Goal: Information Seeking & Learning: Compare options

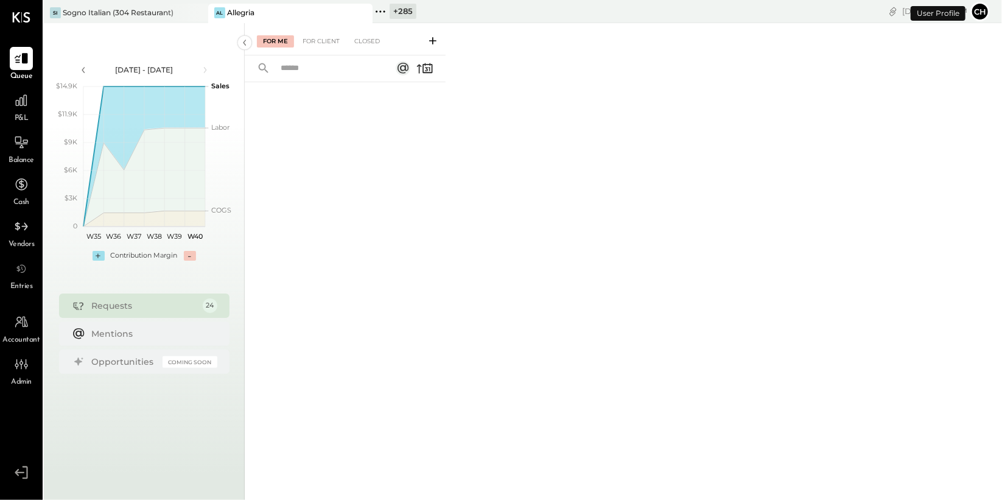
click at [362, 13] on icon at bounding box center [361, 13] width 6 height 6
click at [217, 10] on icon at bounding box center [216, 12] width 16 height 16
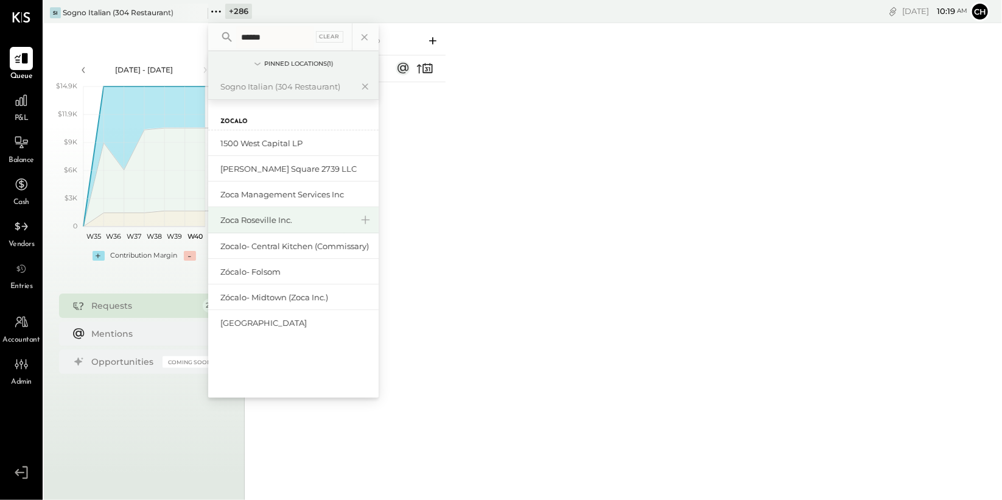
type input "******"
click at [265, 220] on div "Zoca Roseville Inc." at bounding box center [285, 220] width 131 height 12
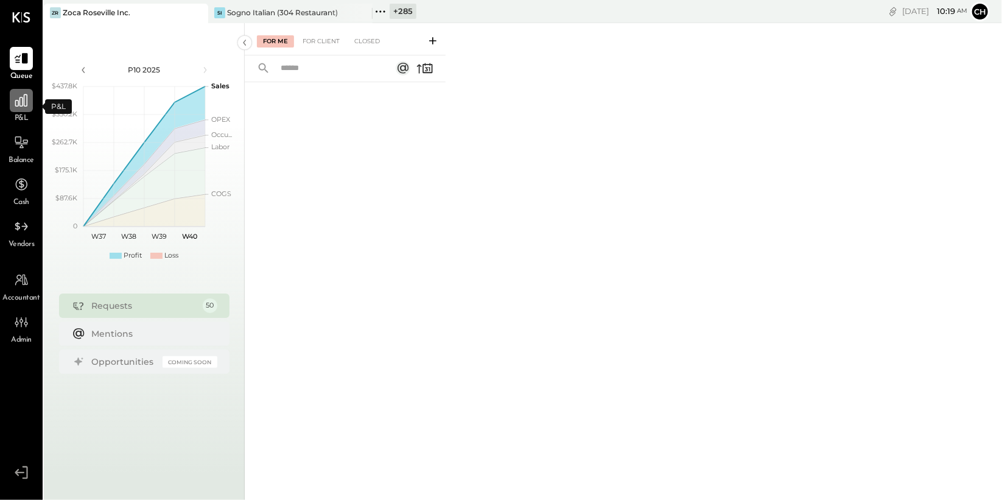
click at [21, 105] on icon at bounding box center [21, 100] width 12 height 12
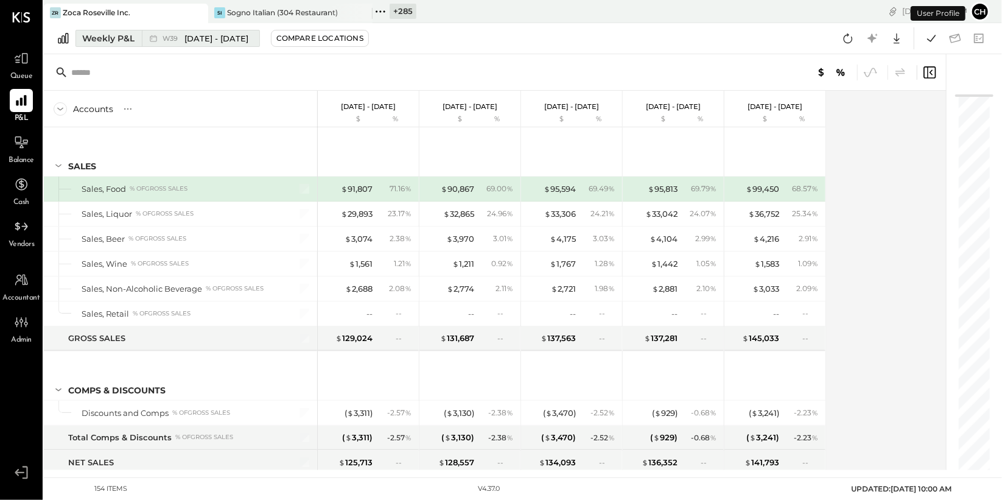
click at [218, 41] on span "[DATE] - [DATE]" at bounding box center [216, 39] width 64 height 12
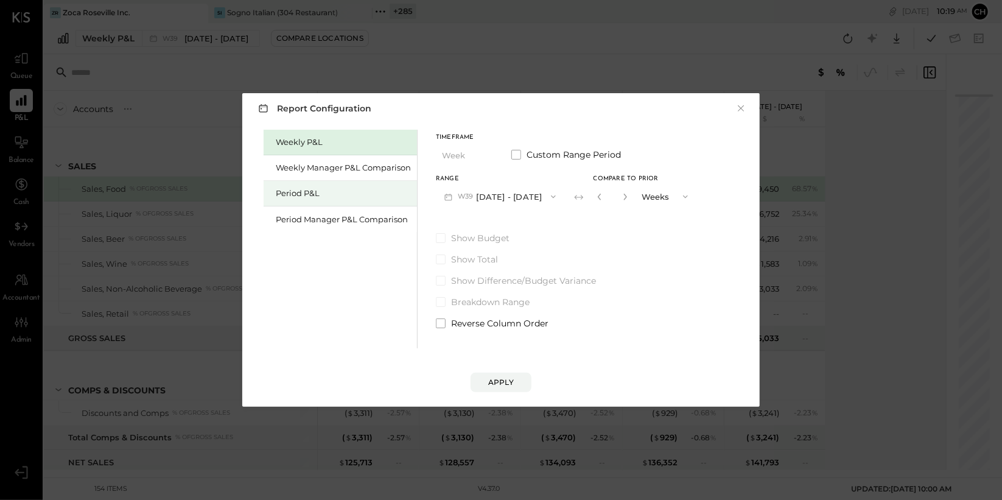
click at [324, 192] on div "Period P&L" at bounding box center [343, 193] width 135 height 12
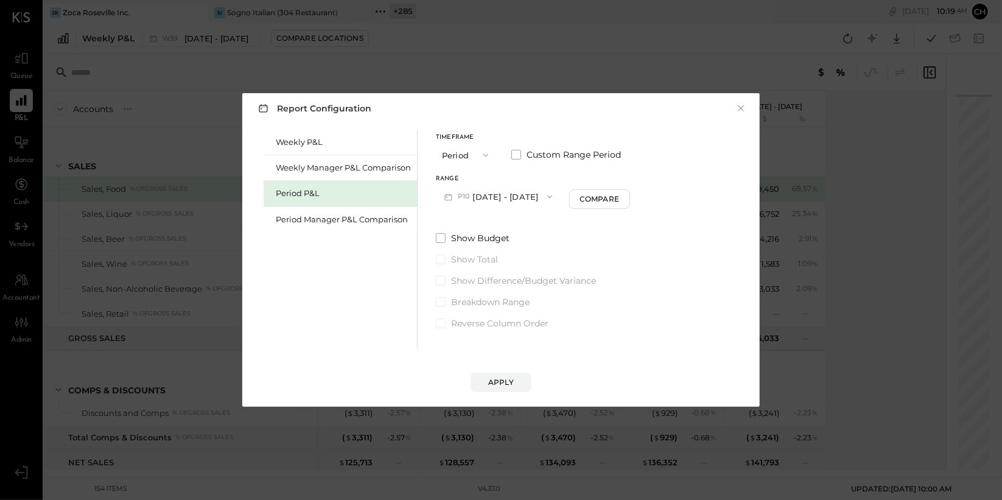
click at [523, 201] on button "P10 [DATE] - [DATE]" at bounding box center [498, 196] width 125 height 23
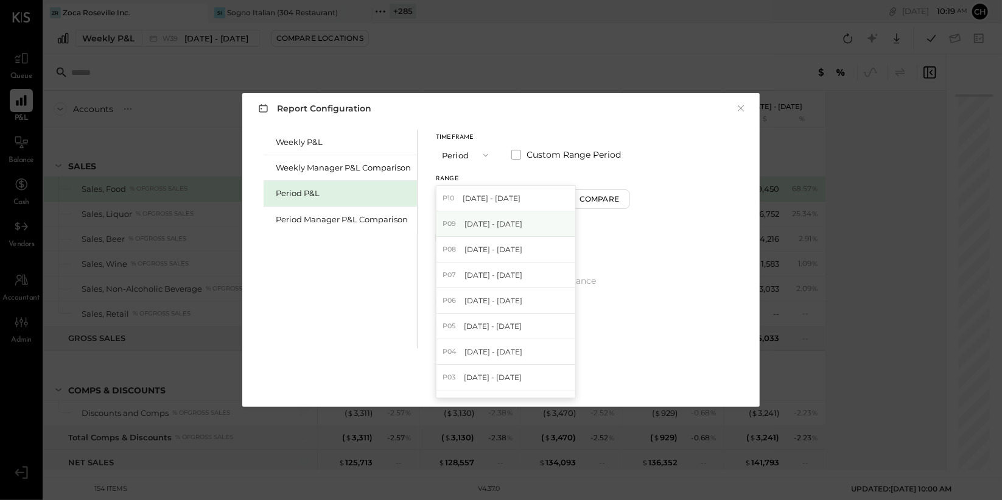
click at [514, 226] on span "[DATE] - [DATE]" at bounding box center [493, 223] width 58 height 10
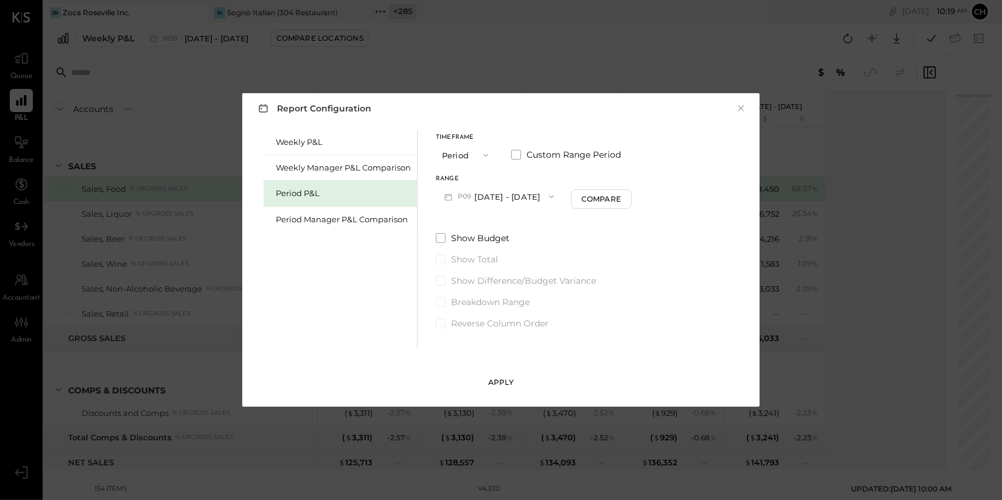
click at [511, 382] on div "Apply" at bounding box center [501, 382] width 26 height 10
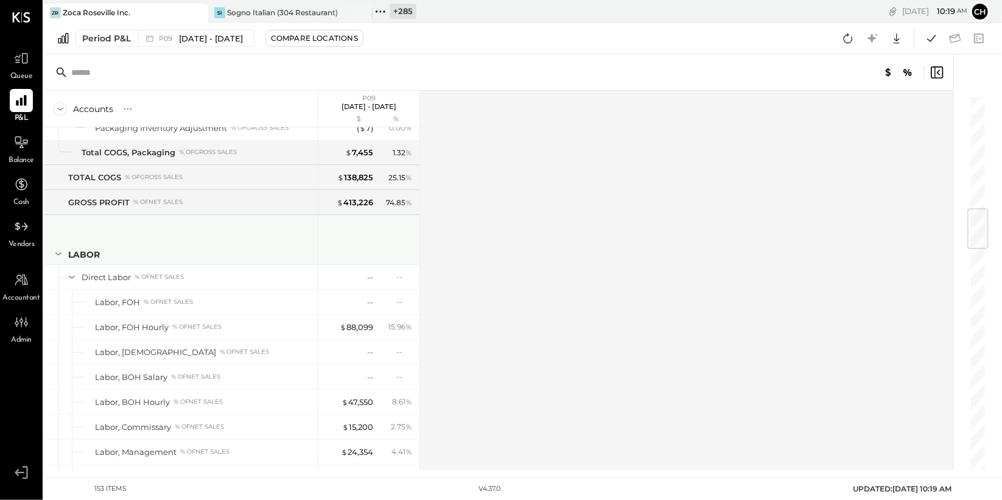
scroll to position [1007, 0]
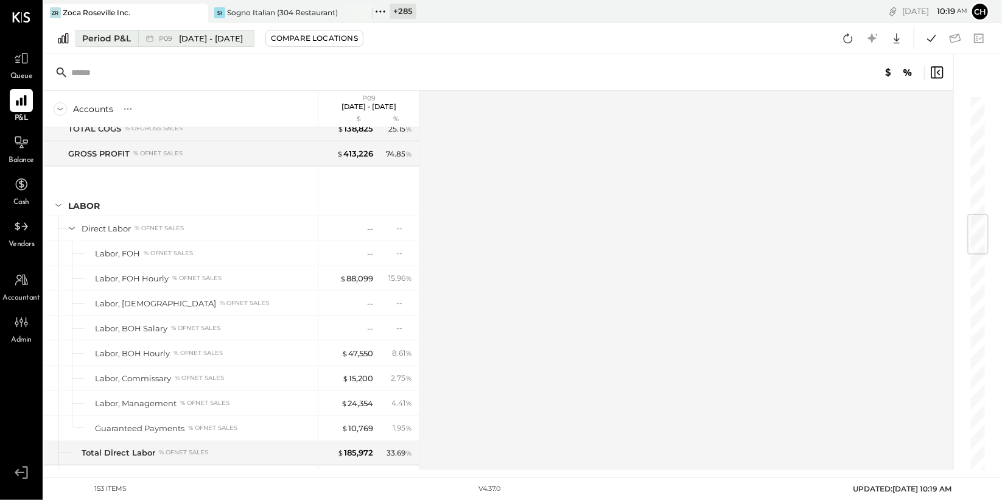
click at [231, 39] on span "[DATE] - [DATE]" at bounding box center [211, 39] width 64 height 12
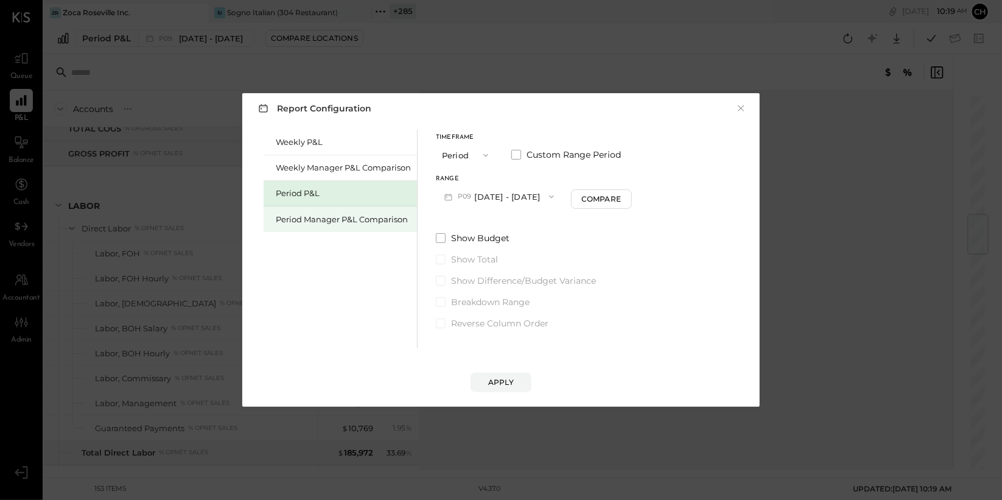
click at [355, 223] on div "Period Manager P&L Comparison" at bounding box center [343, 220] width 135 height 12
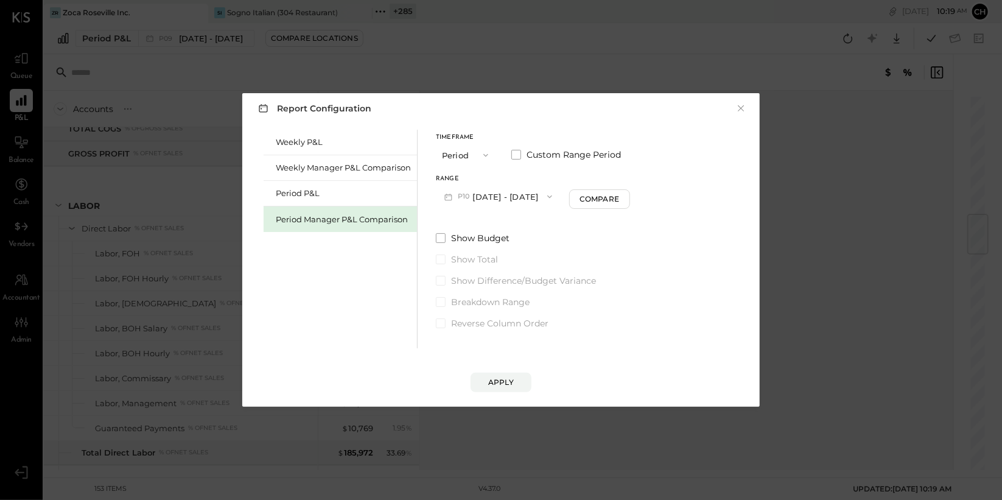
click at [542, 194] on button "P10 [DATE] - [DATE]" at bounding box center [498, 196] width 125 height 23
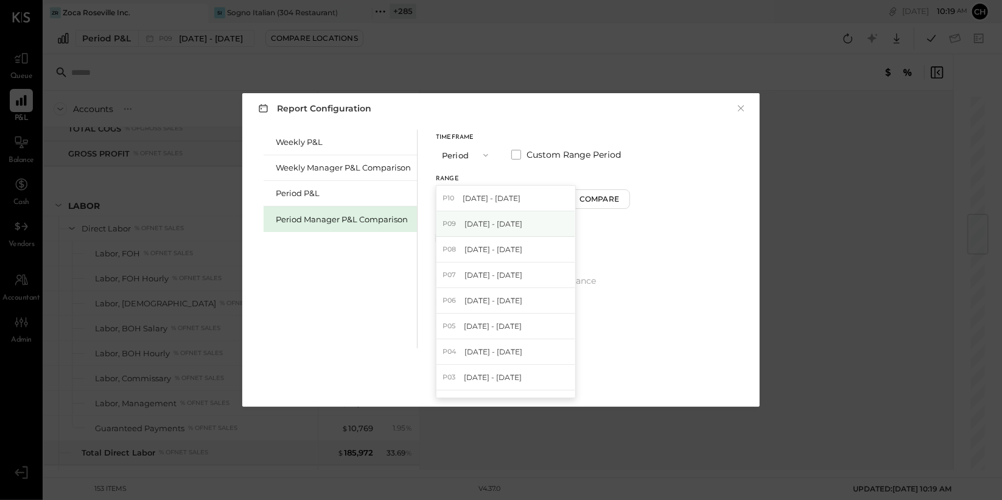
click at [536, 220] on div "P09 [DATE] - [DATE]" at bounding box center [505, 224] width 139 height 26
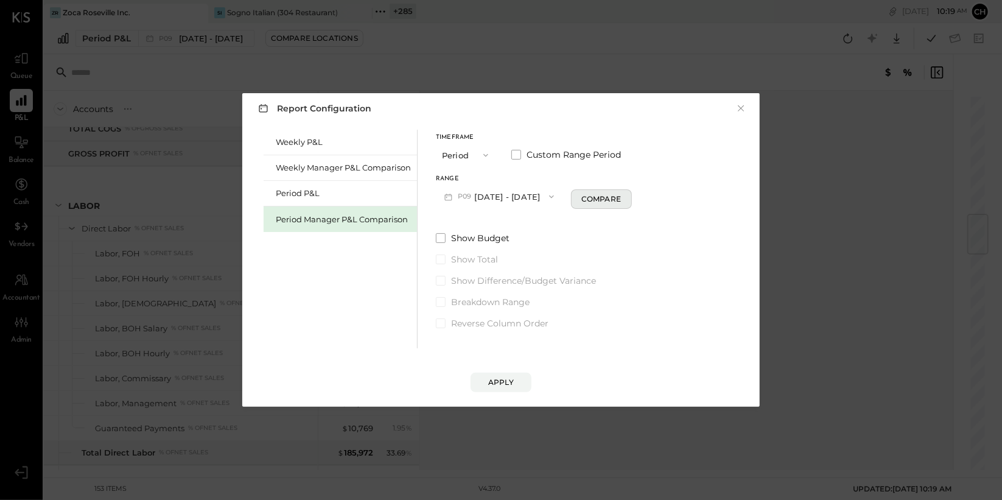
click at [606, 200] on div "Compare" at bounding box center [601, 199] width 40 height 10
click at [627, 197] on icon "button" at bounding box center [623, 196] width 7 height 7
type input "*"
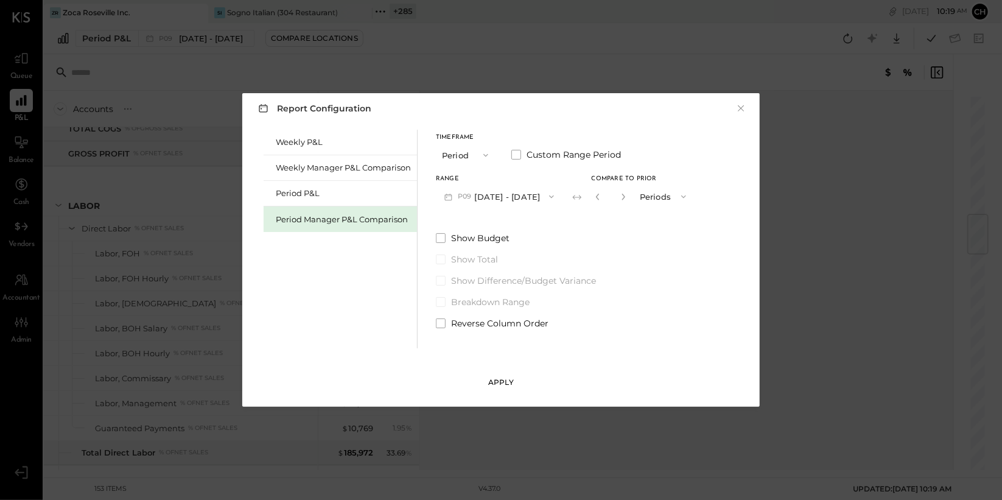
click at [511, 383] on div "Apply" at bounding box center [501, 382] width 26 height 10
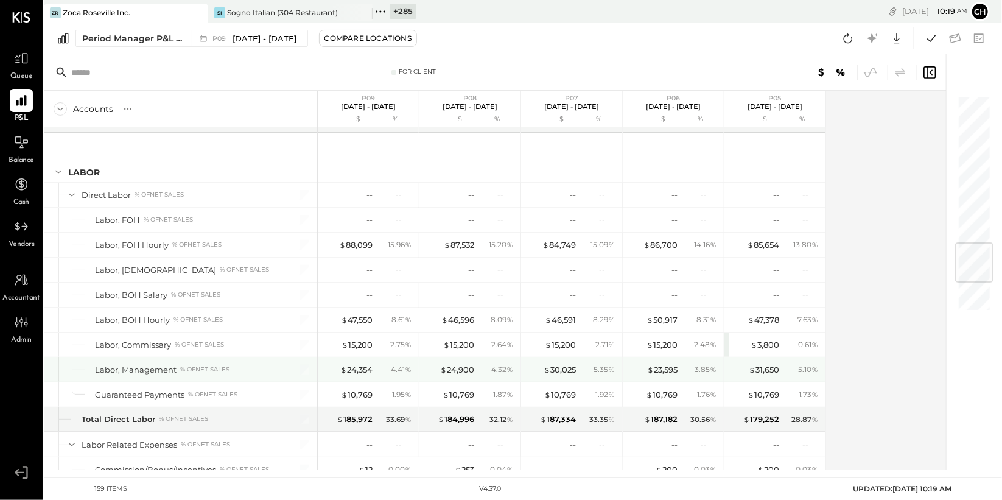
scroll to position [1239, 0]
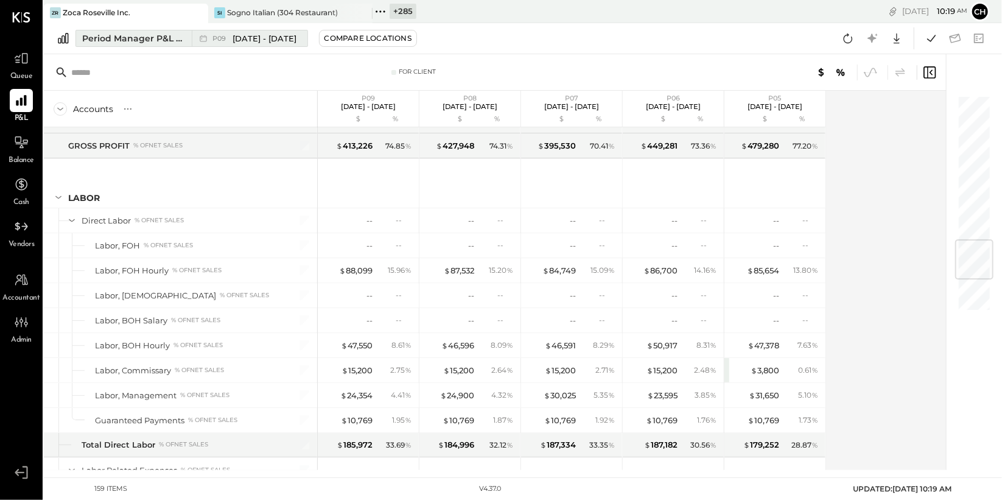
click at [296, 39] on span "[DATE] - [DATE]" at bounding box center [264, 39] width 64 height 12
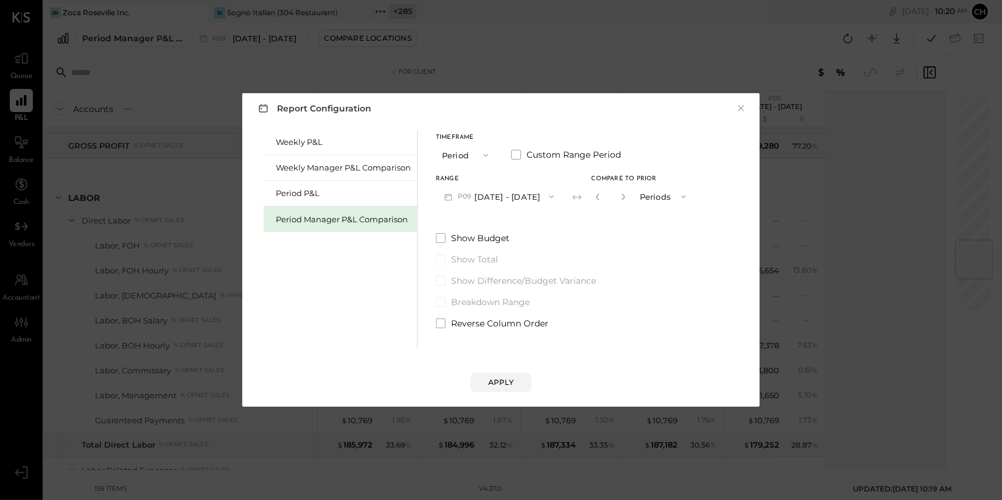
click at [516, 197] on button "P09 [DATE] - [DATE]" at bounding box center [499, 196] width 127 height 23
click at [327, 169] on div "Weekly Manager P&L Comparison" at bounding box center [343, 168] width 135 height 12
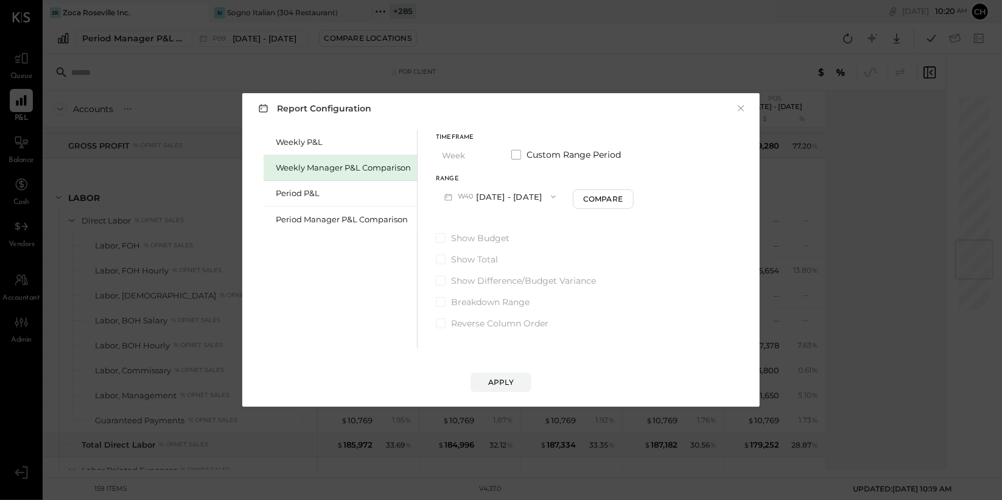
click at [505, 198] on button "W40 [DATE] - [DATE]" at bounding box center [500, 196] width 128 height 23
click at [503, 225] on span "[DATE] - [DATE]" at bounding box center [495, 223] width 58 height 10
click at [606, 203] on div "Compare" at bounding box center [603, 199] width 40 height 10
click at [630, 194] on button "button" at bounding box center [625, 196] width 10 height 13
click at [630, 195] on button "button" at bounding box center [625, 196] width 10 height 13
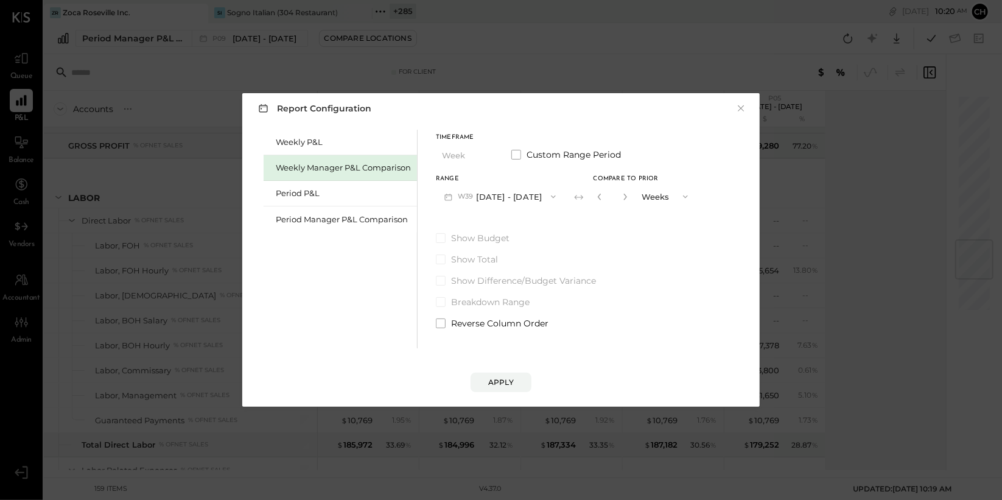
click at [630, 195] on button "button" at bounding box center [625, 196] width 10 height 13
type input "*"
click at [510, 384] on div "Apply" at bounding box center [501, 382] width 26 height 10
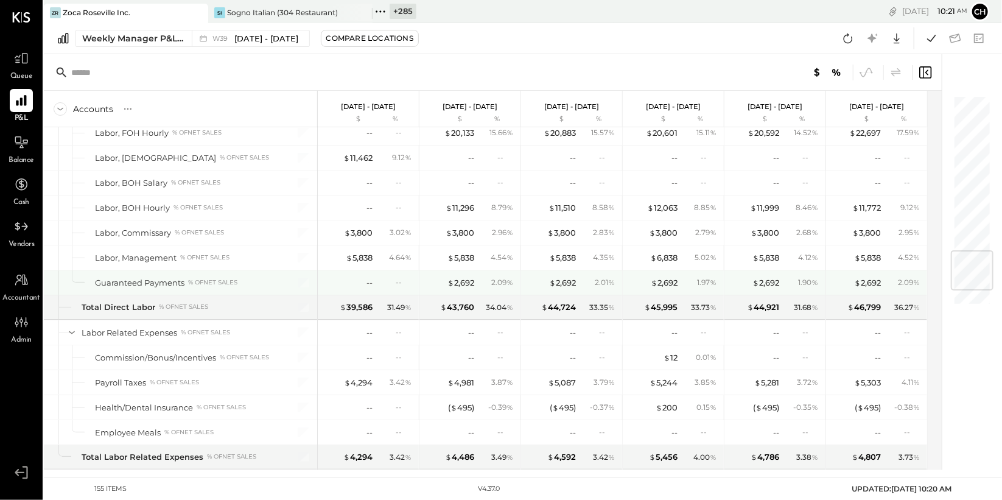
scroll to position [1196, 0]
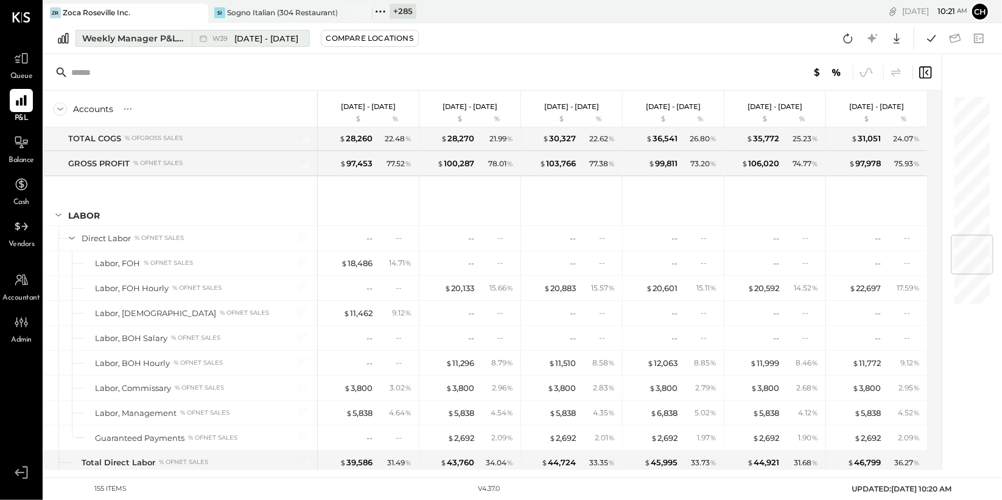
click at [173, 38] on div "Weekly Manager P&L Comparison" at bounding box center [133, 38] width 102 height 12
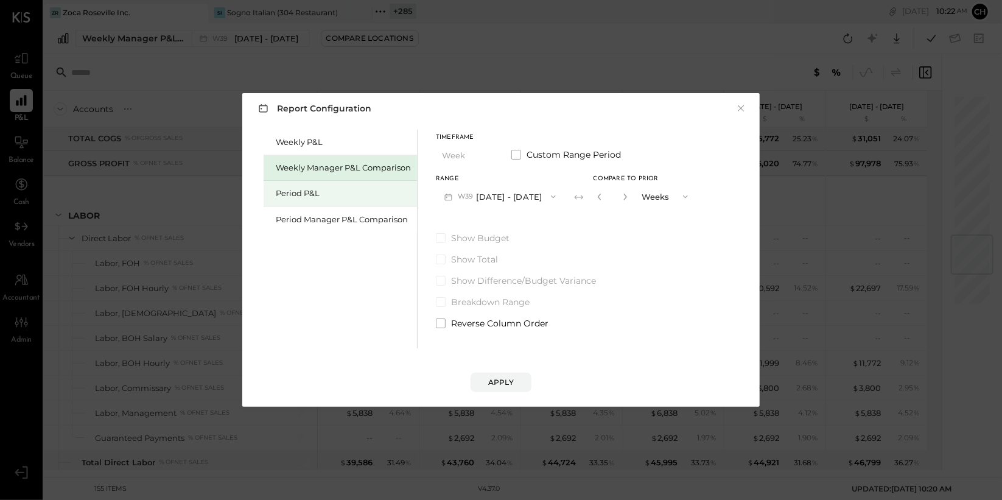
click at [320, 197] on div "Period P&L" at bounding box center [343, 193] width 135 height 12
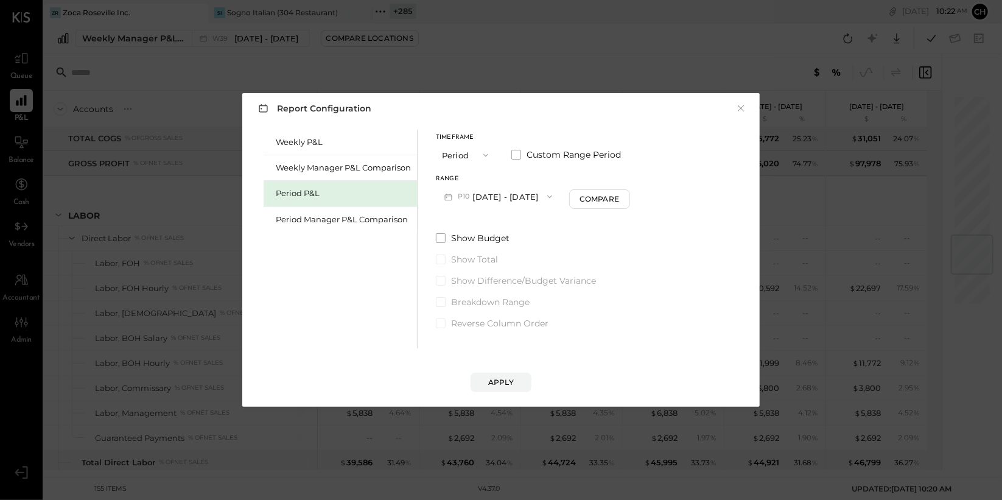
click at [509, 201] on button "P10 [DATE] - [DATE]" at bounding box center [498, 196] width 125 height 23
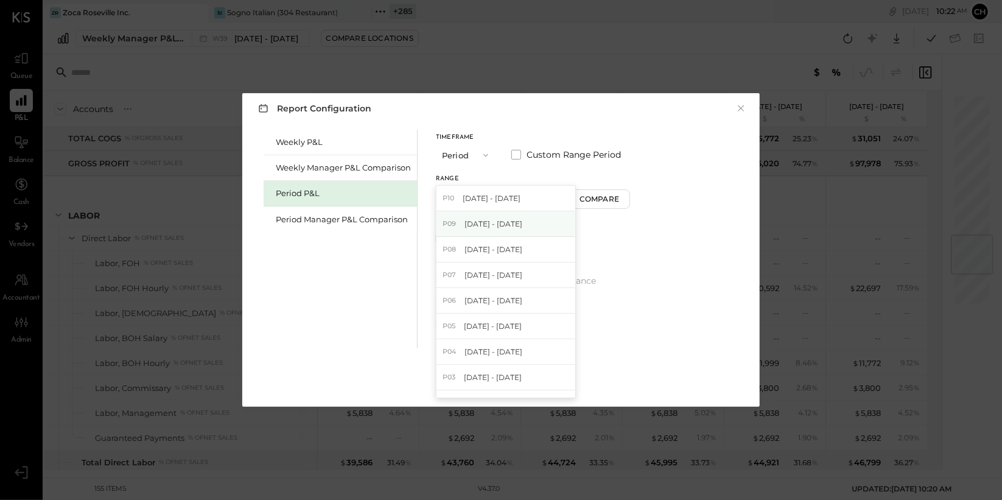
click at [515, 220] on span "[DATE] - [DATE]" at bounding box center [493, 223] width 58 height 10
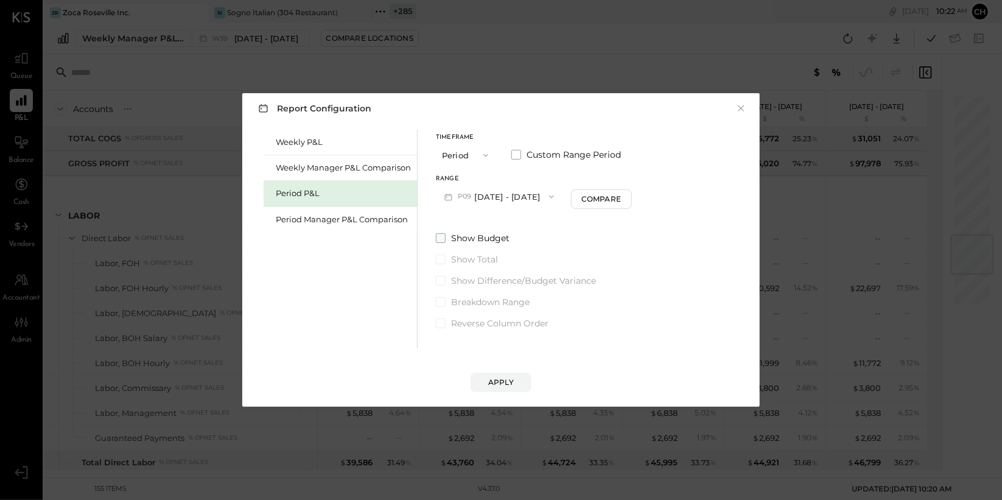
click at [443, 236] on span at bounding box center [441, 238] width 10 height 10
click at [502, 377] on div "Apply" at bounding box center [501, 382] width 26 height 10
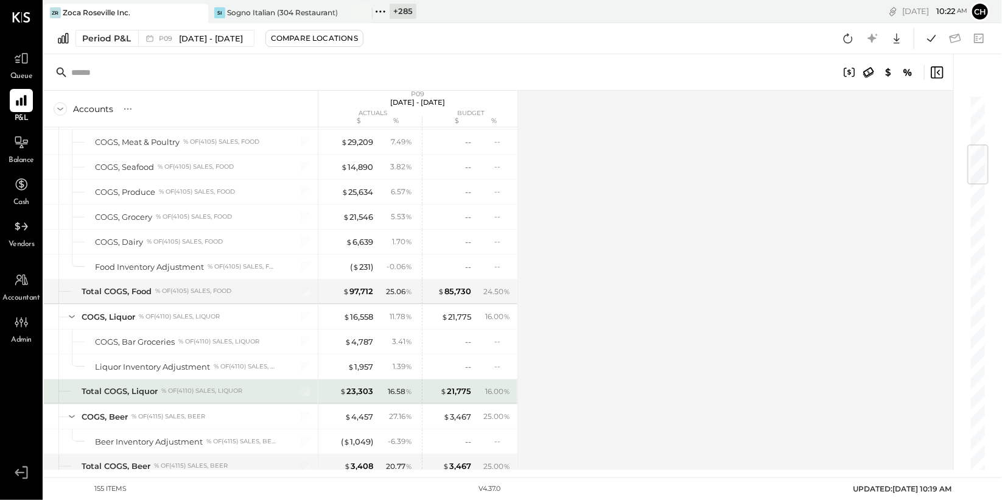
scroll to position [442, 0]
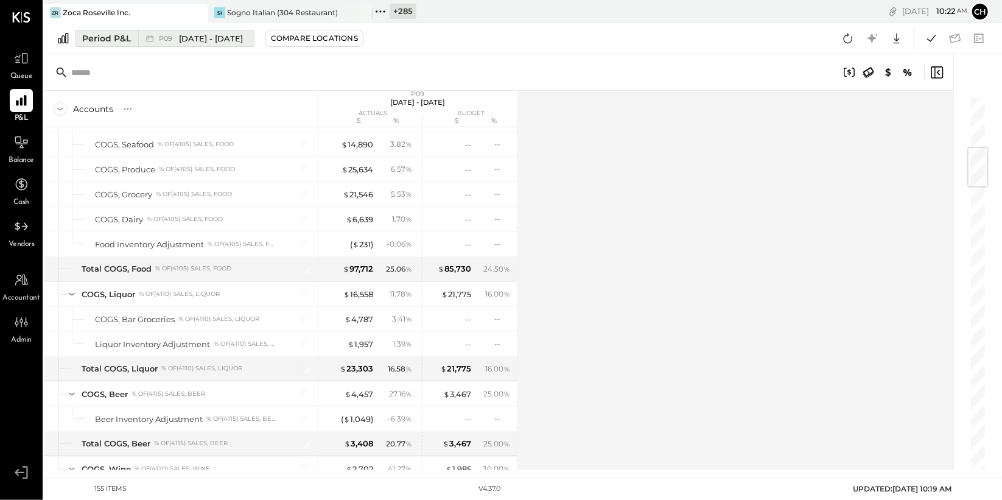
click at [243, 40] on span "[DATE] - [DATE]" at bounding box center [211, 39] width 64 height 12
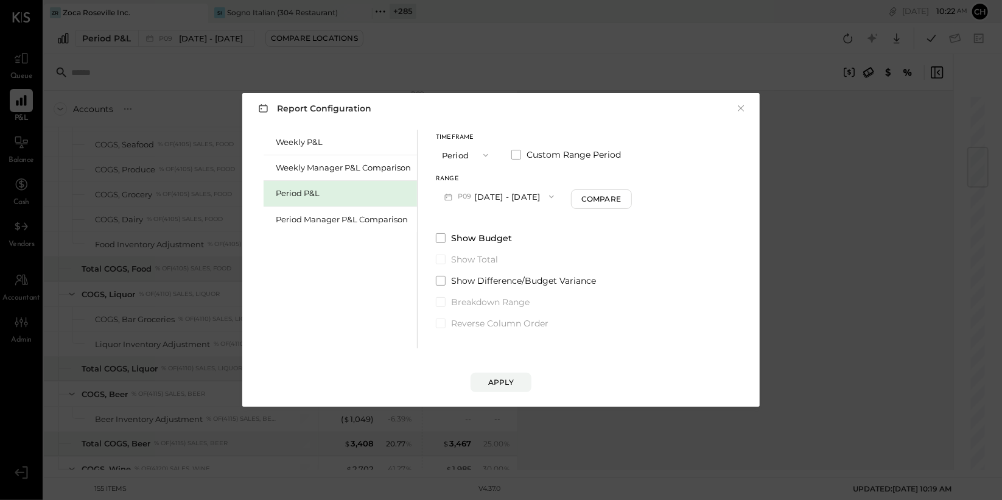
click at [482, 157] on icon "button" at bounding box center [486, 155] width 10 height 10
click at [472, 172] on div "Quarter" at bounding box center [466, 177] width 60 height 22
click at [494, 196] on button "Q4 [DATE] - [DATE]" at bounding box center [497, 196] width 122 height 23
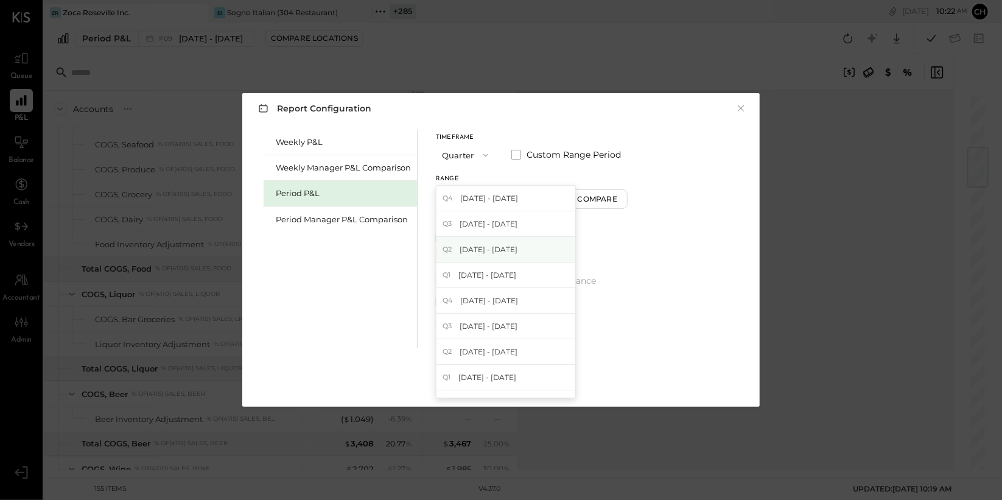
click at [505, 247] on span "[DATE] - [DATE]" at bounding box center [489, 249] width 58 height 10
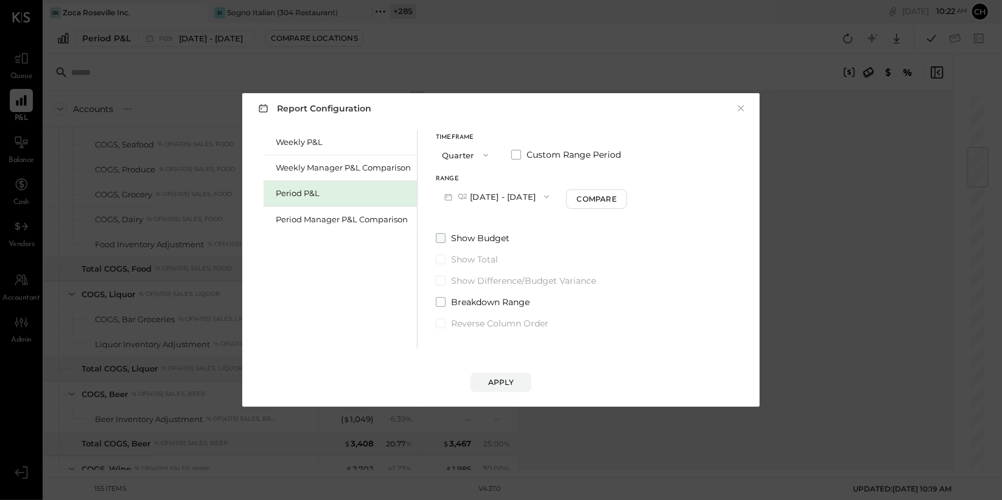
click at [440, 239] on span at bounding box center [441, 238] width 10 height 10
click at [442, 281] on span at bounding box center [441, 281] width 10 height 10
click at [508, 382] on div "Apply" at bounding box center [501, 382] width 26 height 10
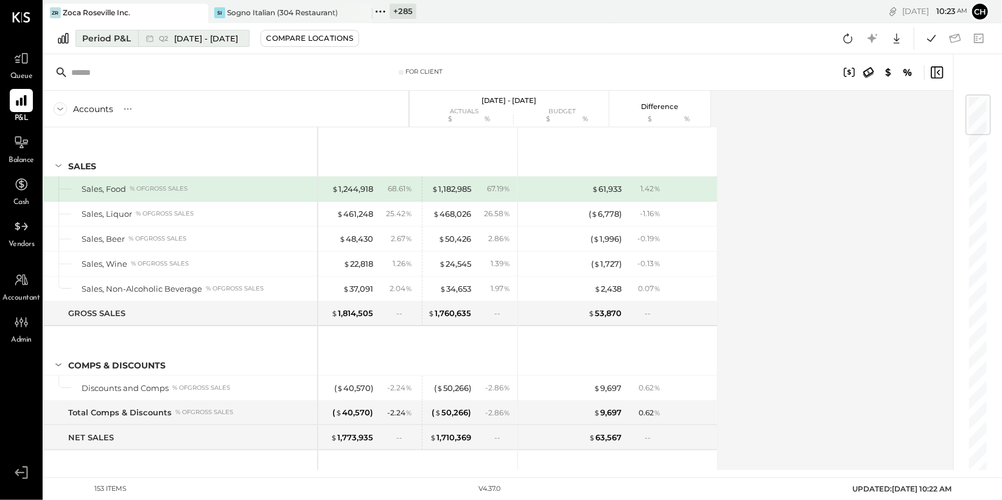
click at [234, 43] on span "[DATE] - [DATE]" at bounding box center [206, 39] width 64 height 12
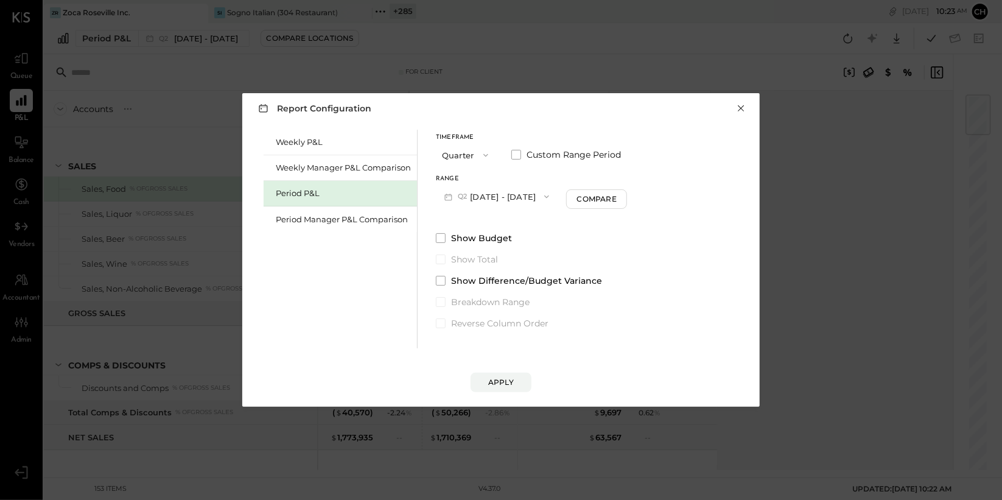
click at [743, 103] on button "×" at bounding box center [740, 108] width 11 height 12
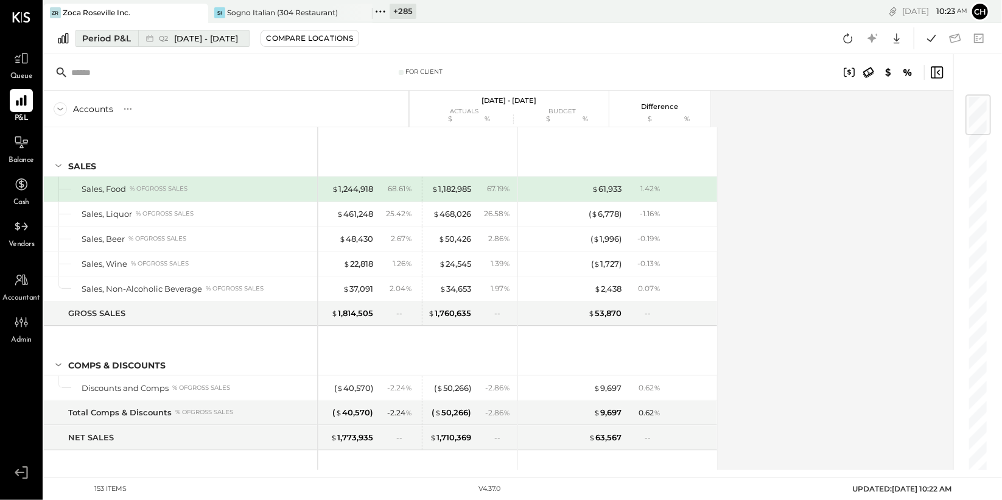
click at [231, 43] on span "[DATE] - [DATE]" at bounding box center [206, 39] width 64 height 12
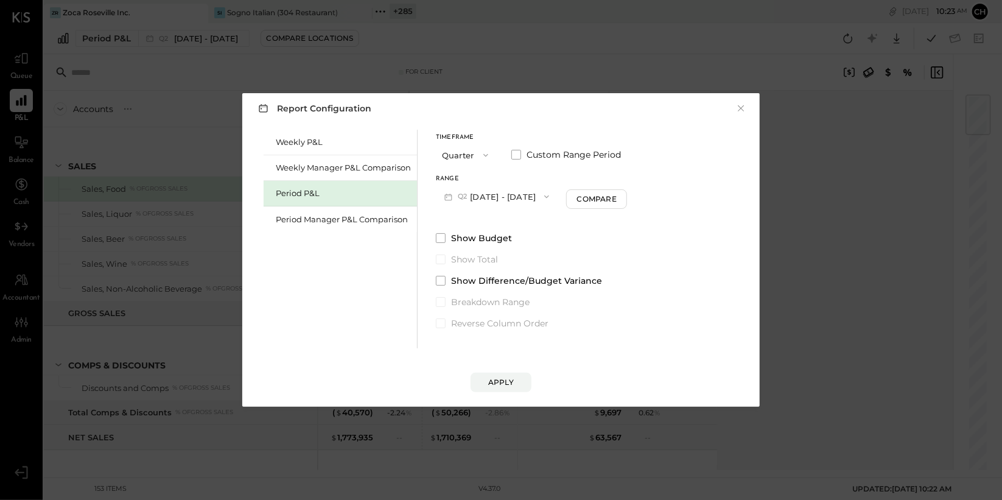
click at [521, 201] on button "Q2 [DATE] - [DATE]" at bounding box center [497, 196] width 122 height 23
click at [743, 108] on button "×" at bounding box center [740, 108] width 11 height 12
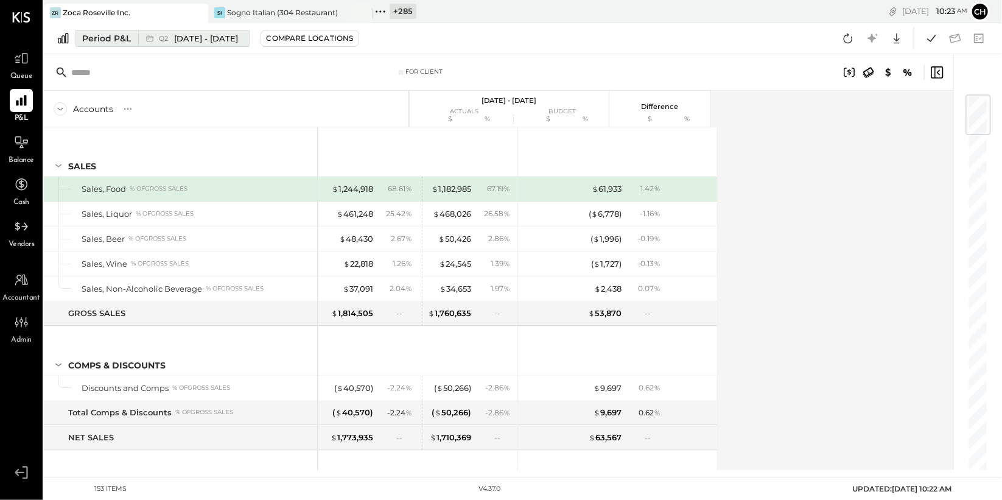
click at [153, 40] on icon at bounding box center [150, 38] width 12 height 12
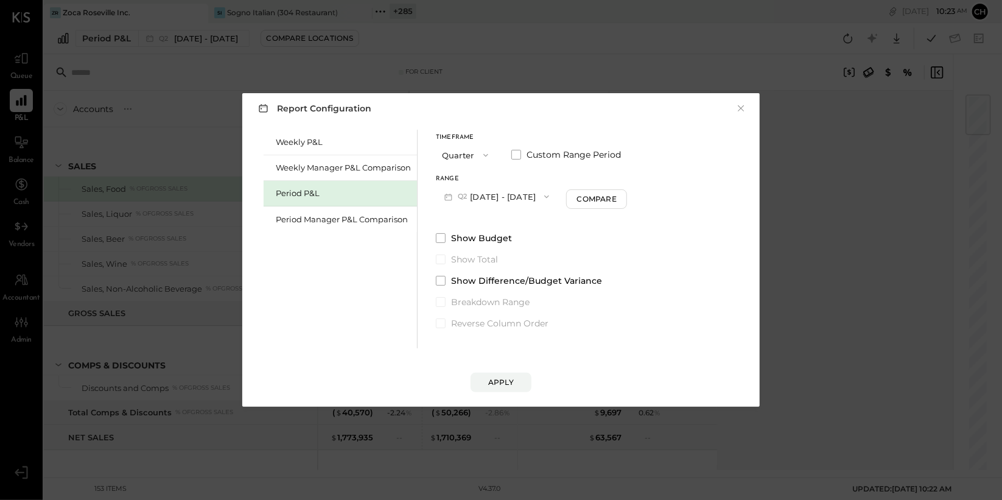
click at [472, 153] on button "Quarter" at bounding box center [466, 155] width 61 height 23
click at [457, 152] on span "Period" at bounding box center [458, 155] width 24 height 8
click at [494, 196] on button "P10 [DATE] - [DATE]" at bounding box center [498, 196] width 125 height 23
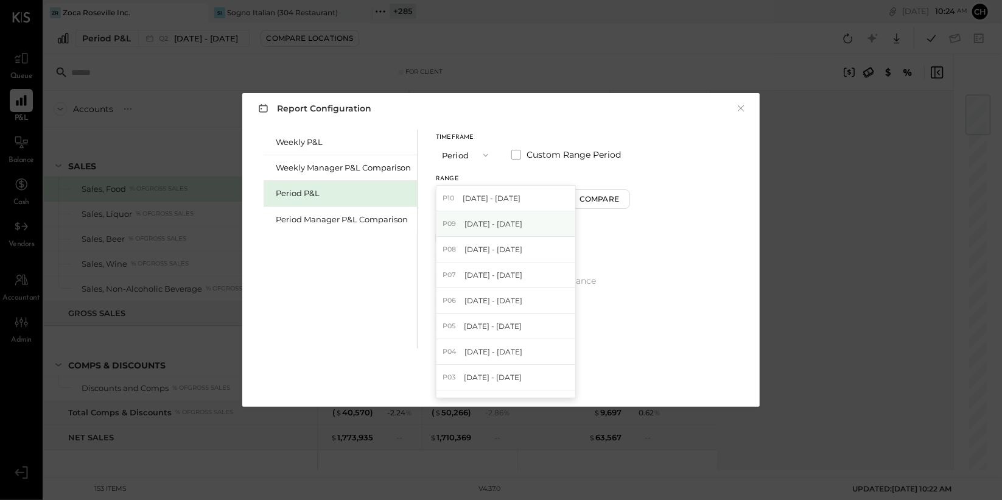
click at [486, 229] on div "P09 [DATE] - [DATE]" at bounding box center [505, 224] width 139 height 26
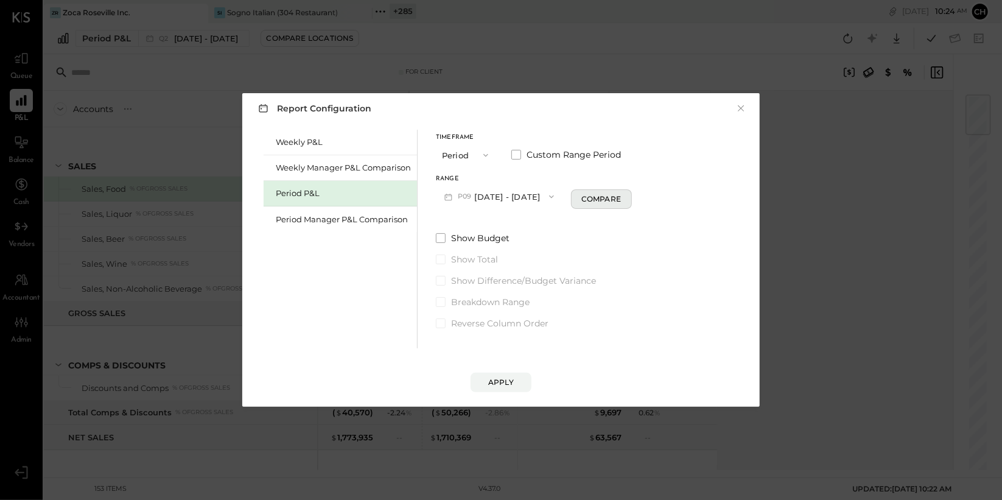
click at [621, 203] on div "Compare" at bounding box center [601, 199] width 40 height 10
click at [511, 378] on div "Apply" at bounding box center [501, 382] width 26 height 10
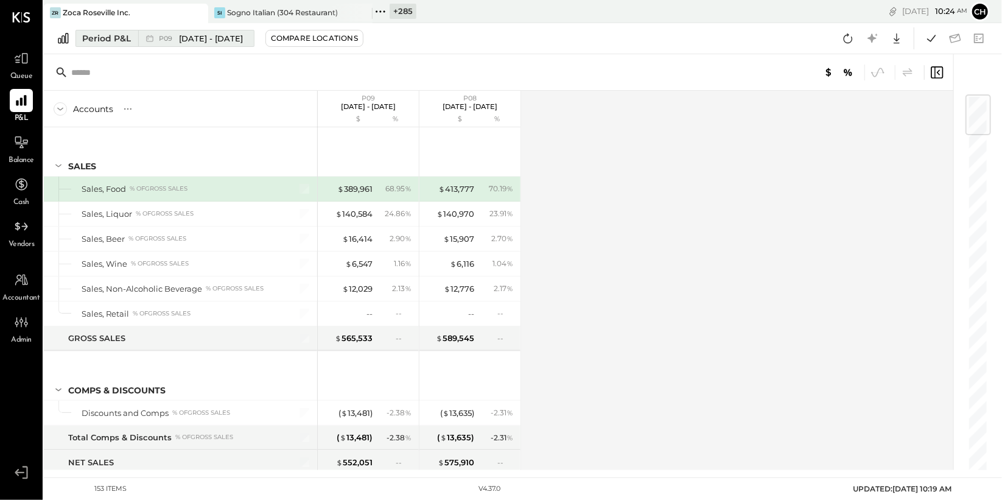
click at [236, 41] on span "[DATE] - [DATE]" at bounding box center [211, 39] width 64 height 12
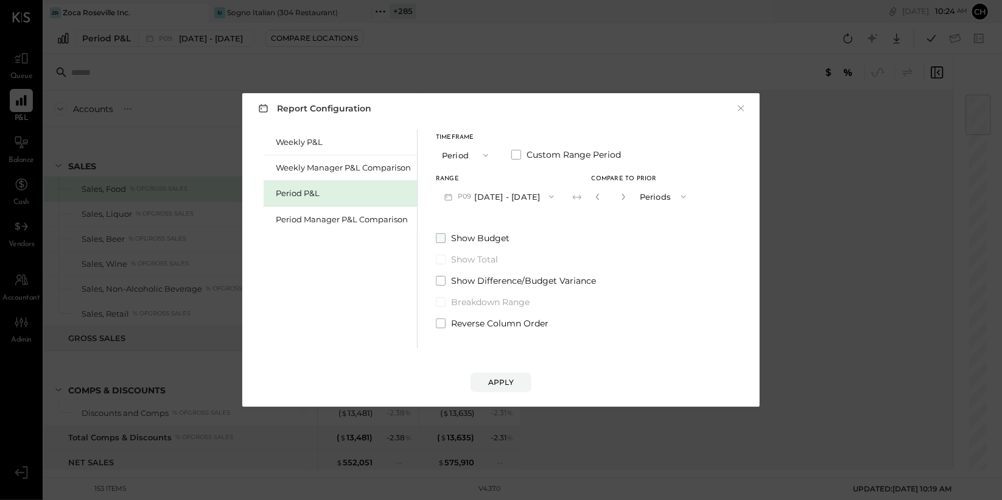
click at [446, 239] on label "Show Budget" at bounding box center [565, 238] width 259 height 12
click at [508, 382] on div "Apply" at bounding box center [501, 382] width 26 height 10
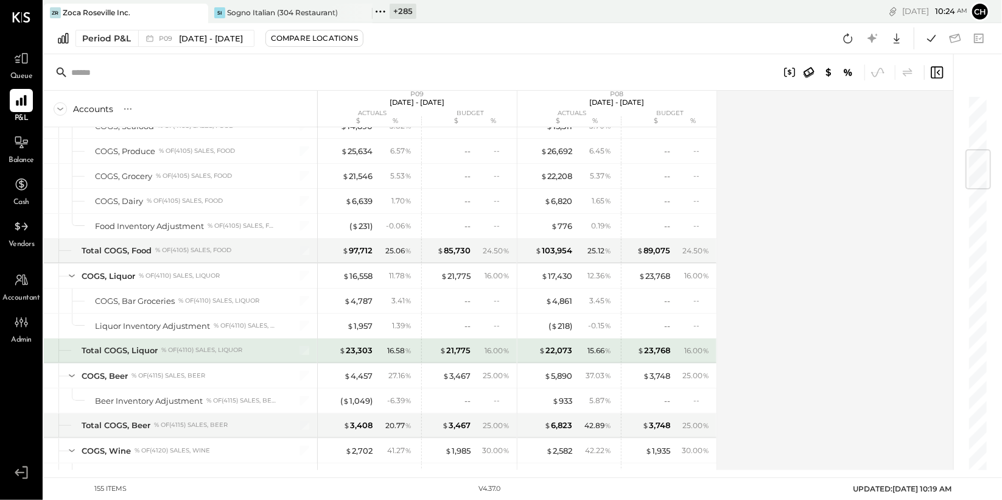
scroll to position [458, 0]
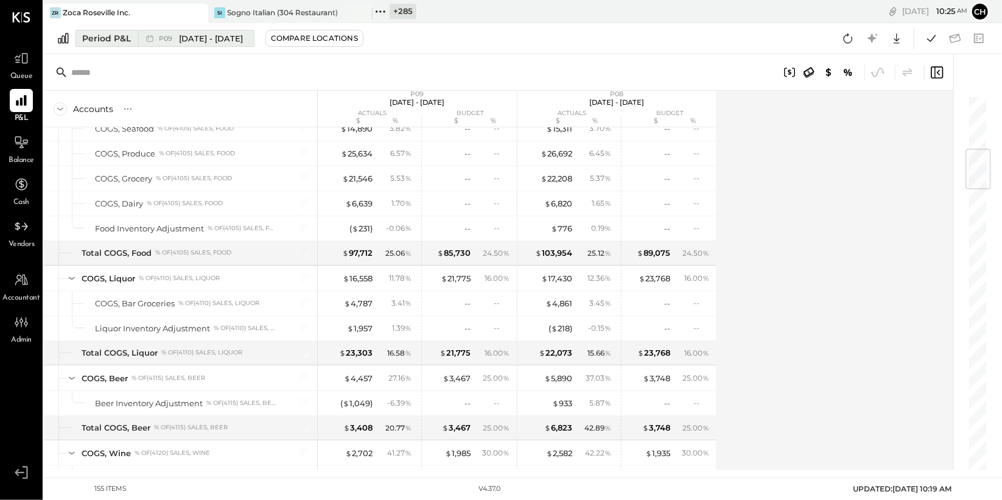
click at [240, 40] on span "[DATE] - [DATE]" at bounding box center [211, 39] width 64 height 12
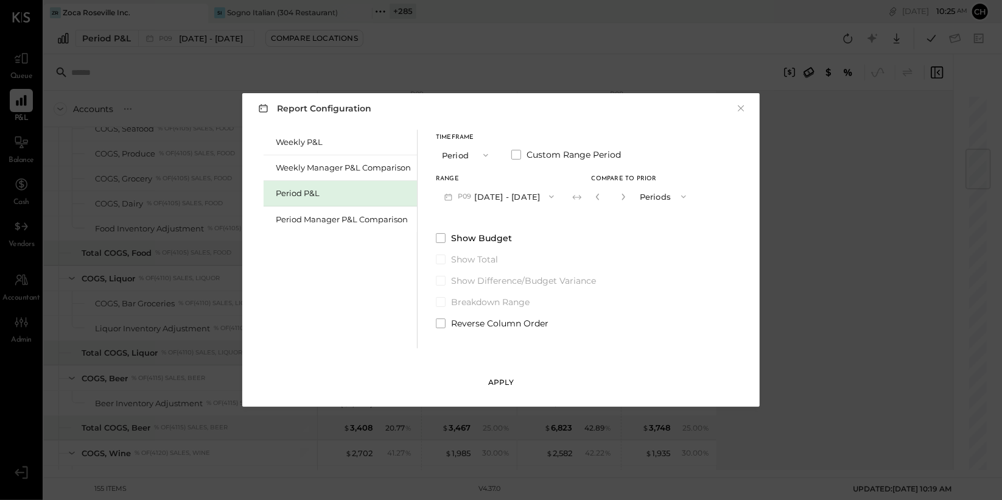
click at [500, 380] on div "Apply" at bounding box center [501, 382] width 26 height 10
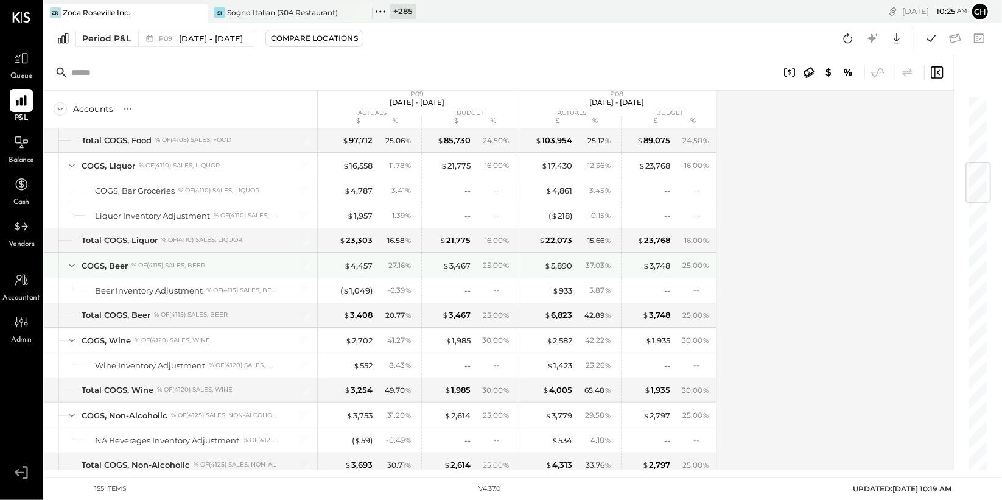
scroll to position [511, 0]
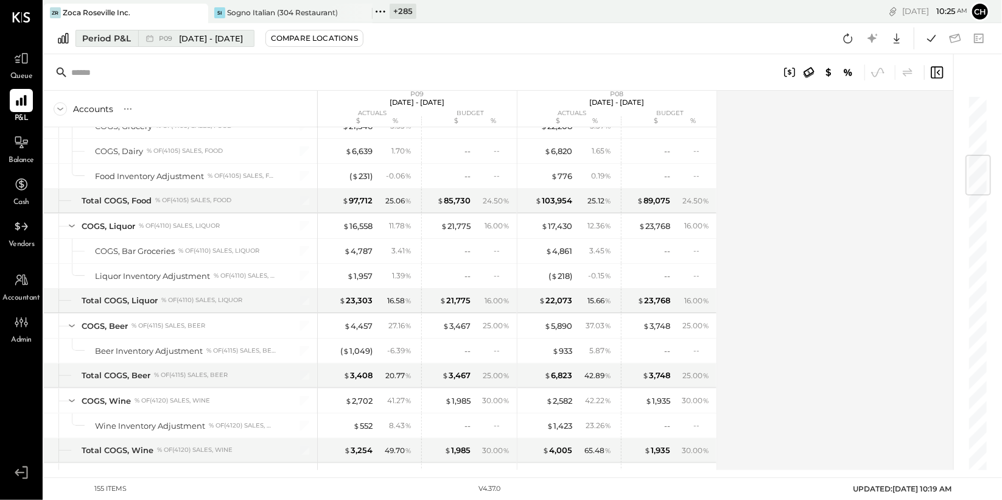
click at [115, 33] on div "Period P&L" at bounding box center [106, 38] width 49 height 12
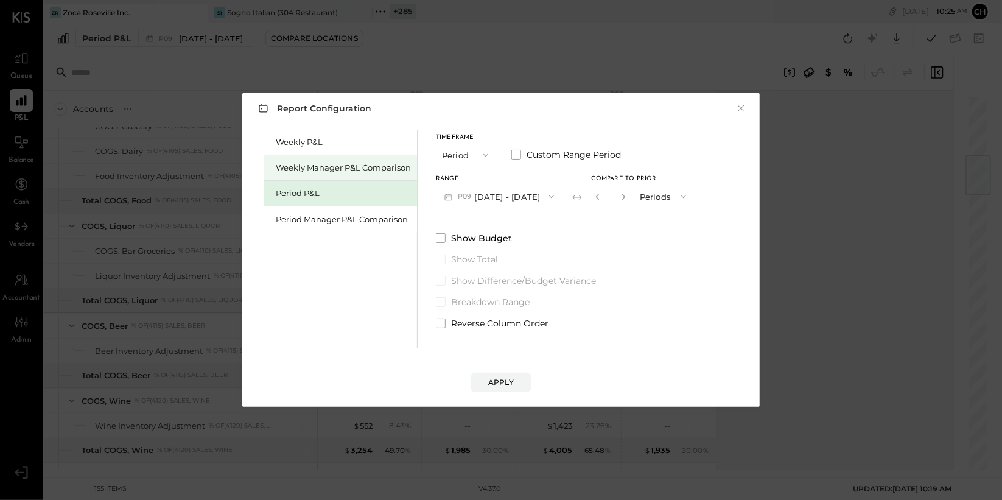
click at [354, 172] on div "Weekly Manager P&L Comparison" at bounding box center [343, 168] width 135 height 12
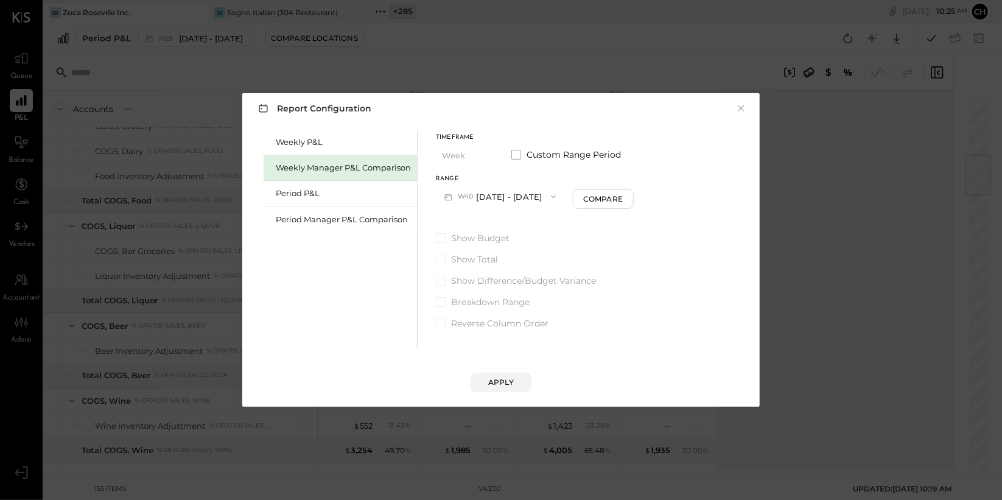
click at [487, 195] on button "W40 [DATE] - [DATE]" at bounding box center [500, 196] width 128 height 23
click at [497, 226] on span "[DATE] - [DATE]" at bounding box center [495, 223] width 58 height 10
click at [610, 203] on div "Compare" at bounding box center [603, 199] width 40 height 10
click at [629, 196] on icon "button" at bounding box center [624, 196] width 7 height 7
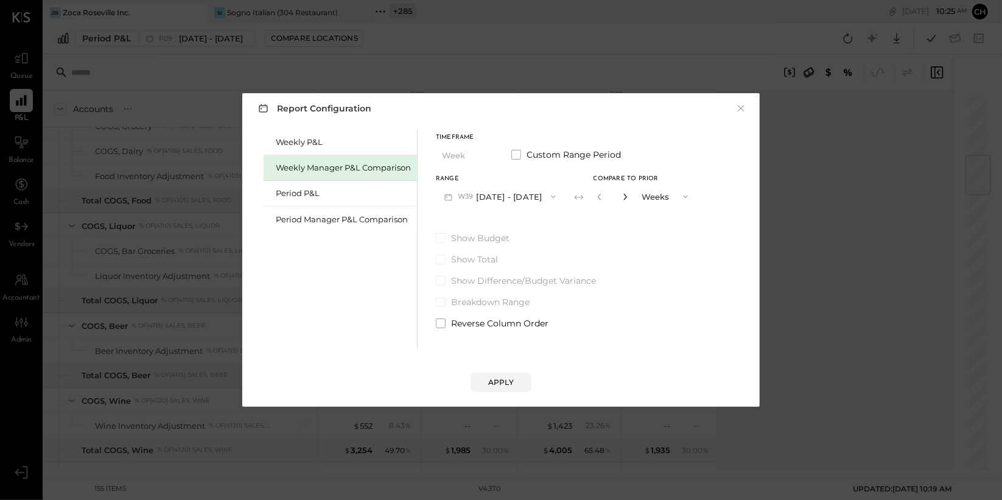
type input "*"
click at [509, 374] on button "Apply" at bounding box center [500, 381] width 61 height 19
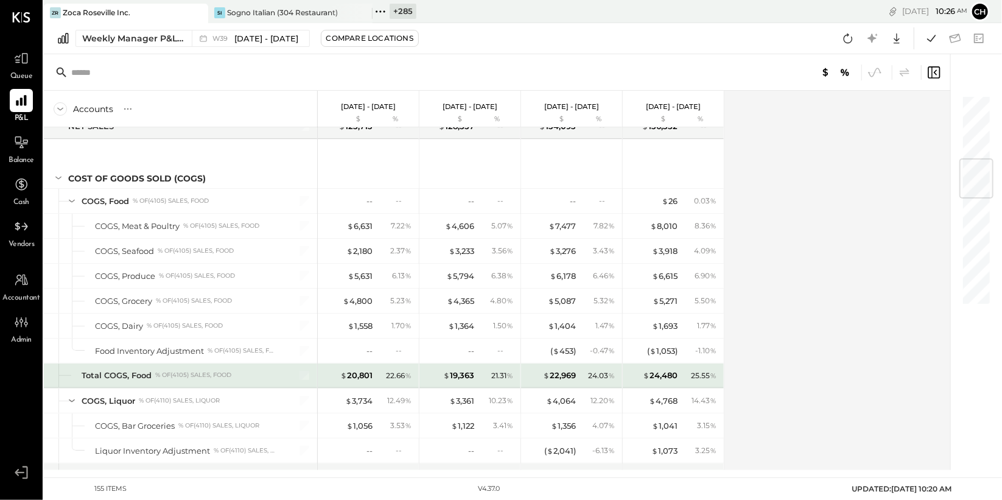
scroll to position [545, 0]
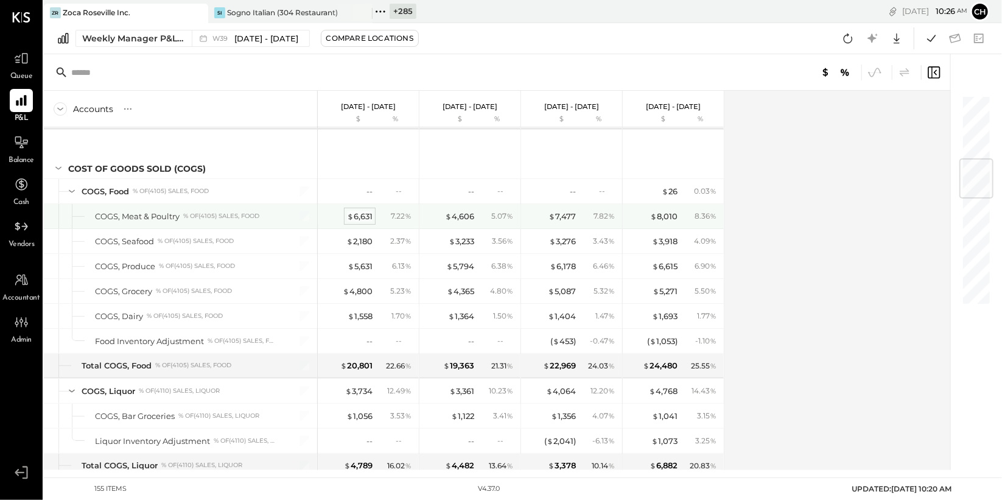
click at [358, 212] on div "$ 6,631" at bounding box center [360, 217] width 26 height 12
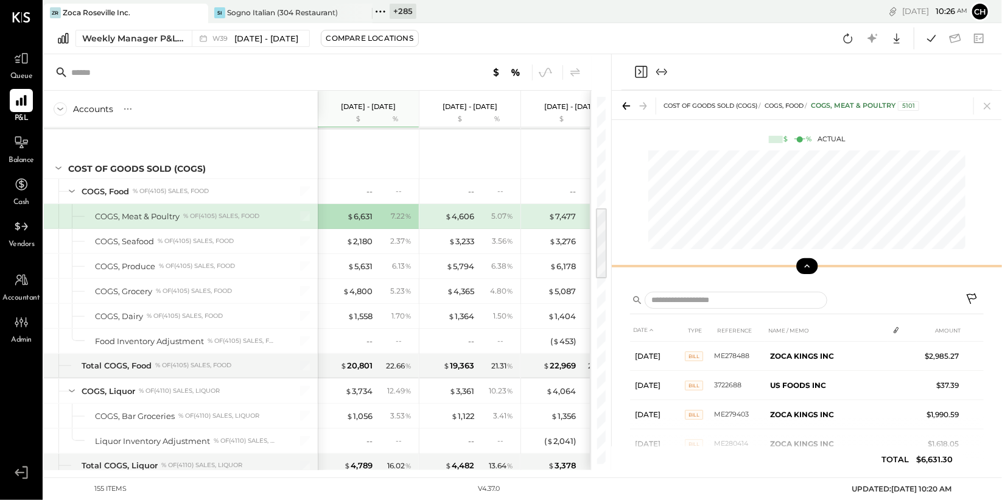
click at [812, 271] on button at bounding box center [806, 266] width 21 height 16
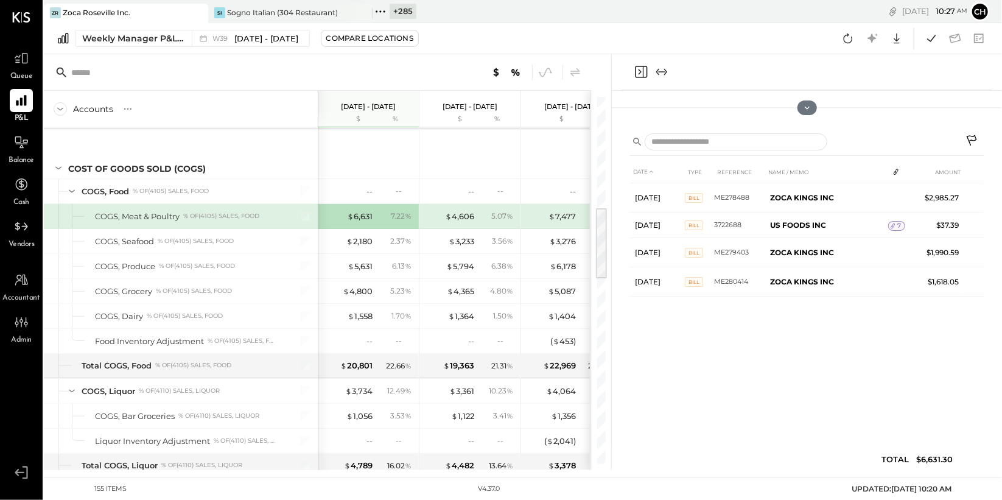
click at [640, 72] on icon "Close panel" at bounding box center [639, 71] width 3 height 5
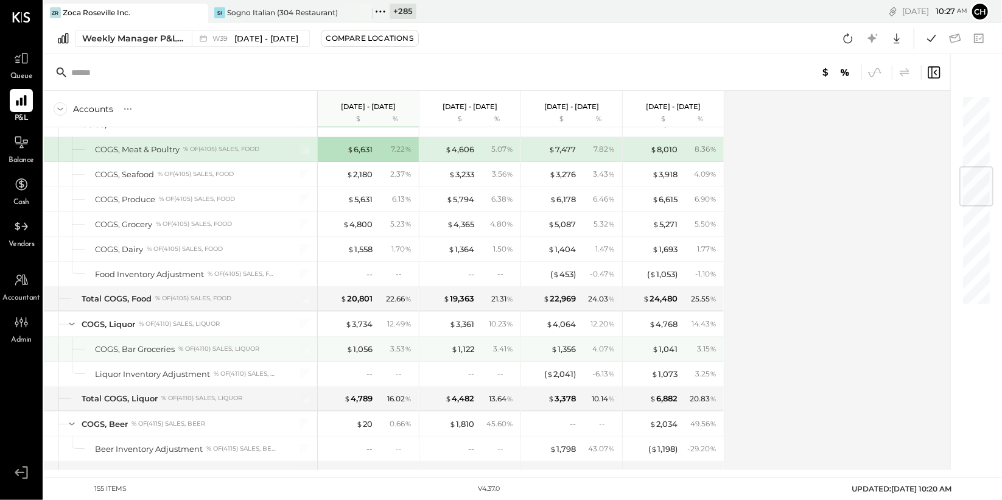
scroll to position [614, 0]
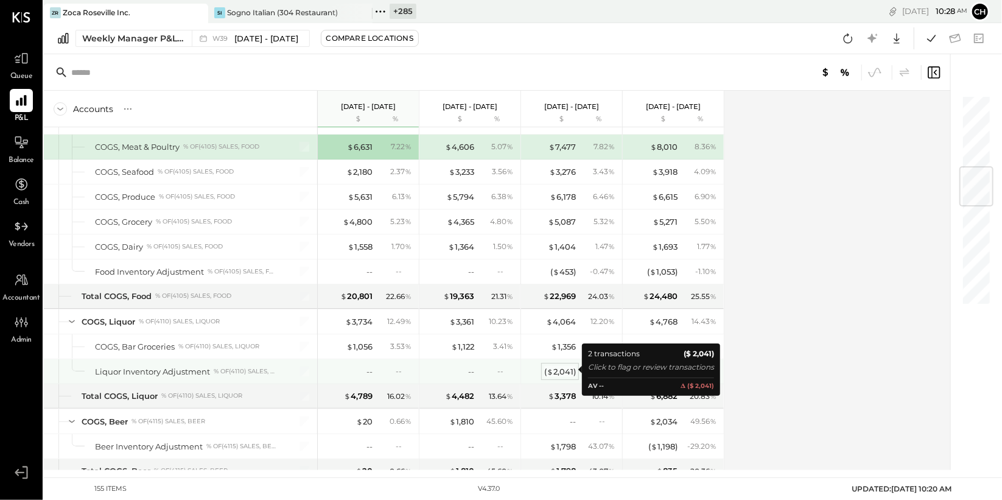
click at [562, 371] on div "( $ 2,041 )" at bounding box center [560, 372] width 32 height 12
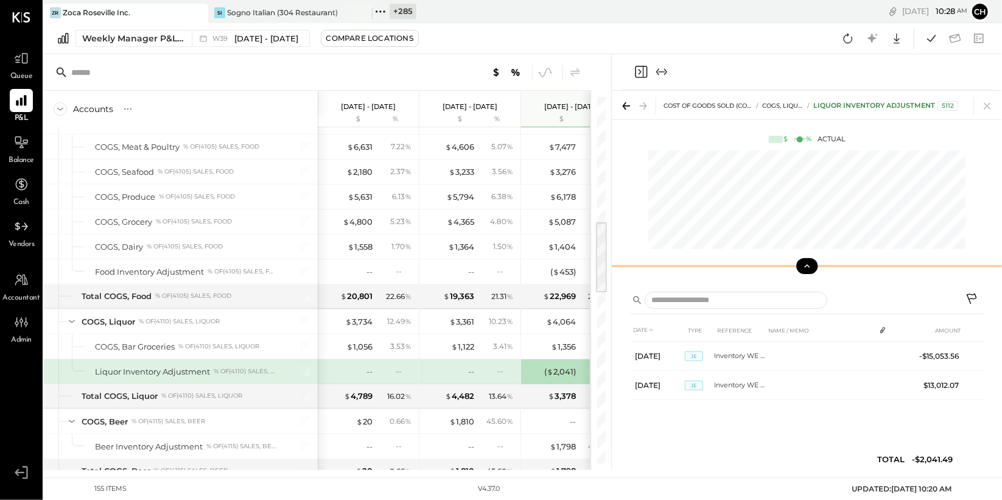
click at [813, 268] on button at bounding box center [806, 266] width 21 height 16
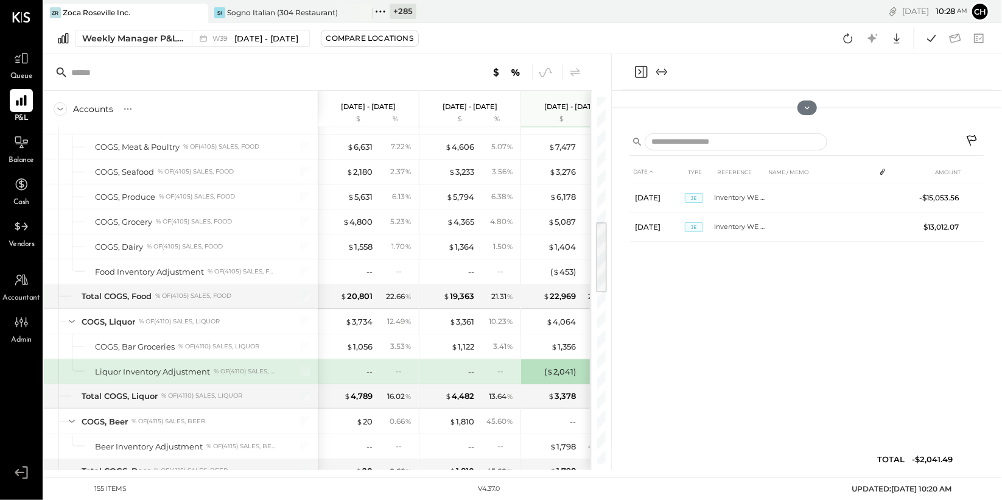
click at [635, 69] on icon "Close panel" at bounding box center [641, 72] width 12 height 12
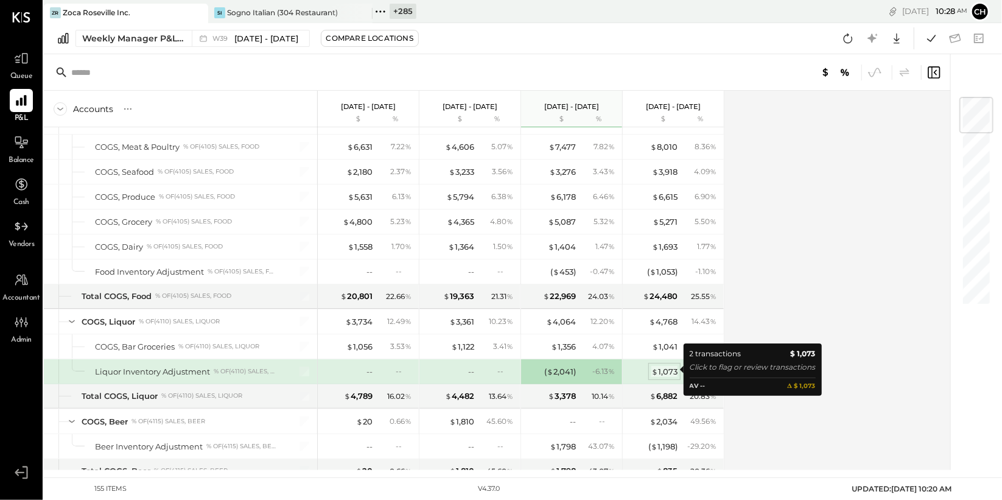
click at [668, 367] on div "$ 1,073" at bounding box center [664, 372] width 26 height 12
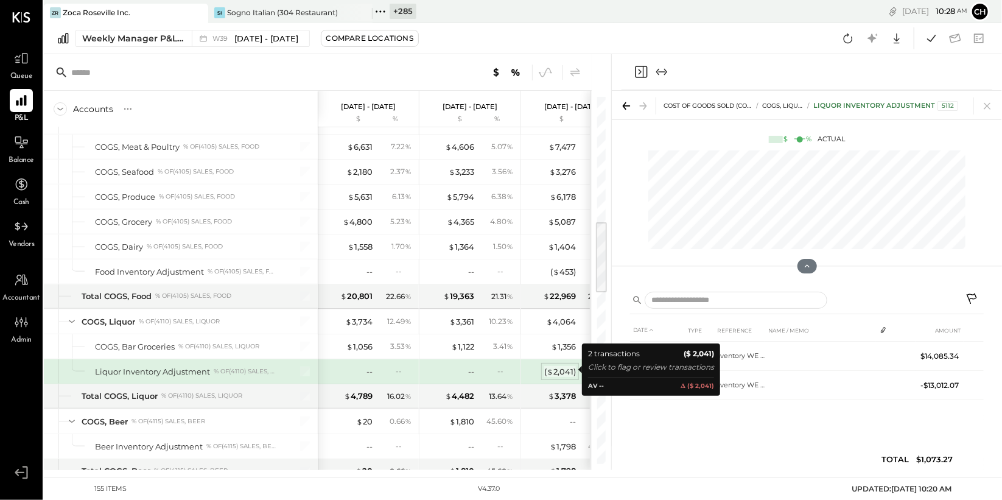
click at [557, 366] on div "( $ 2,041 )" at bounding box center [560, 372] width 32 height 12
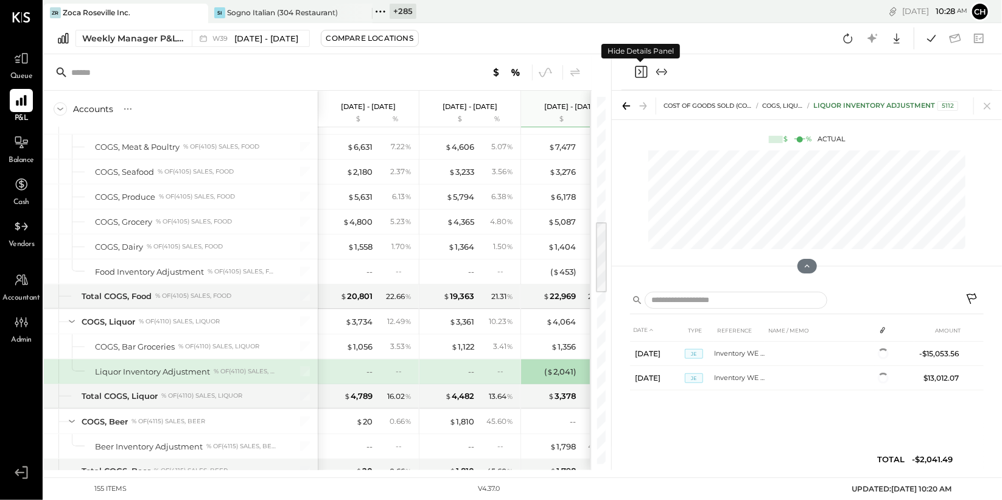
click at [640, 72] on icon "Close panel" at bounding box center [639, 71] width 3 height 5
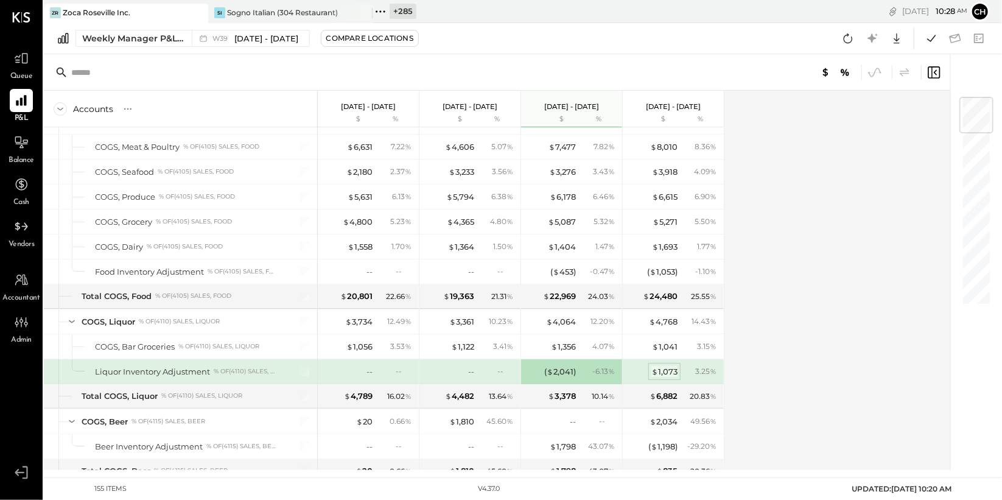
click at [670, 368] on div "$ 1,073" at bounding box center [664, 372] width 26 height 12
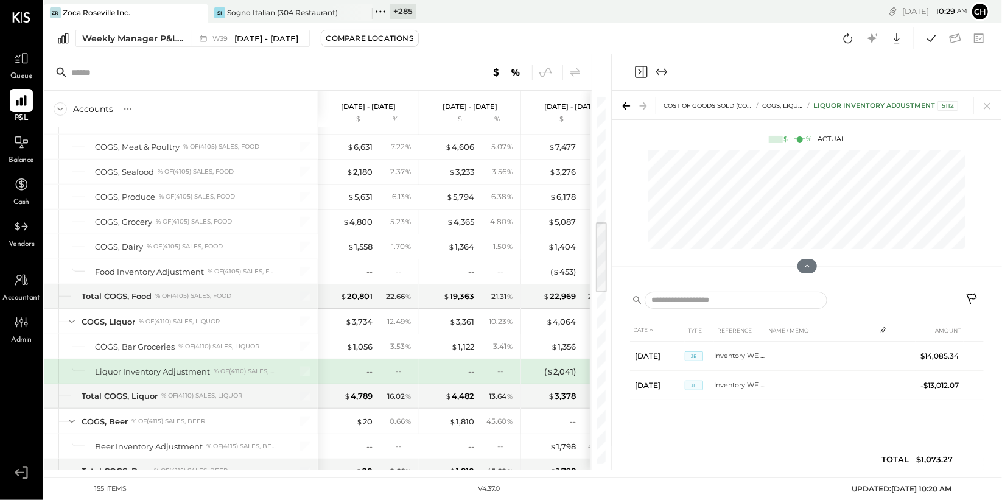
click at [634, 72] on icon "Close panel" at bounding box center [641, 72] width 15 height 15
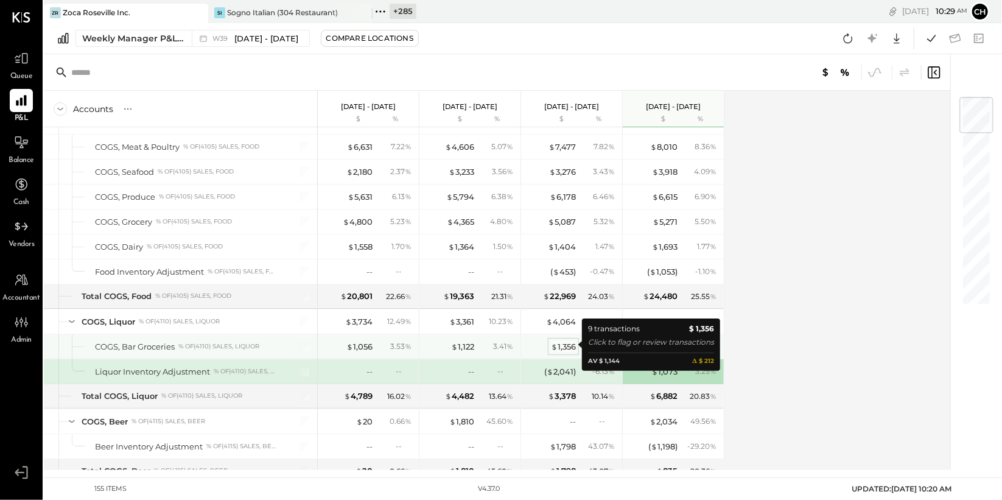
click at [563, 343] on div "$ 1,356" at bounding box center [563, 347] width 25 height 12
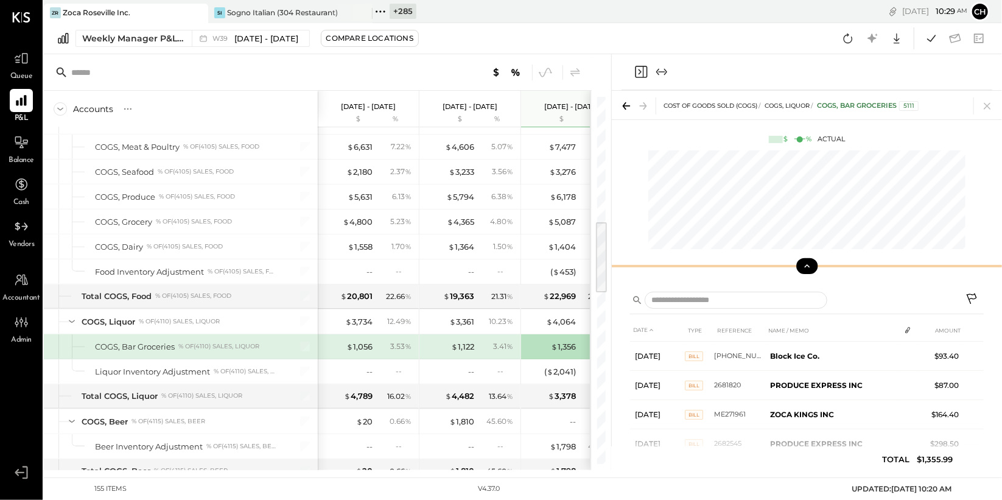
click at [805, 267] on icon at bounding box center [806, 265] width 5 height 3
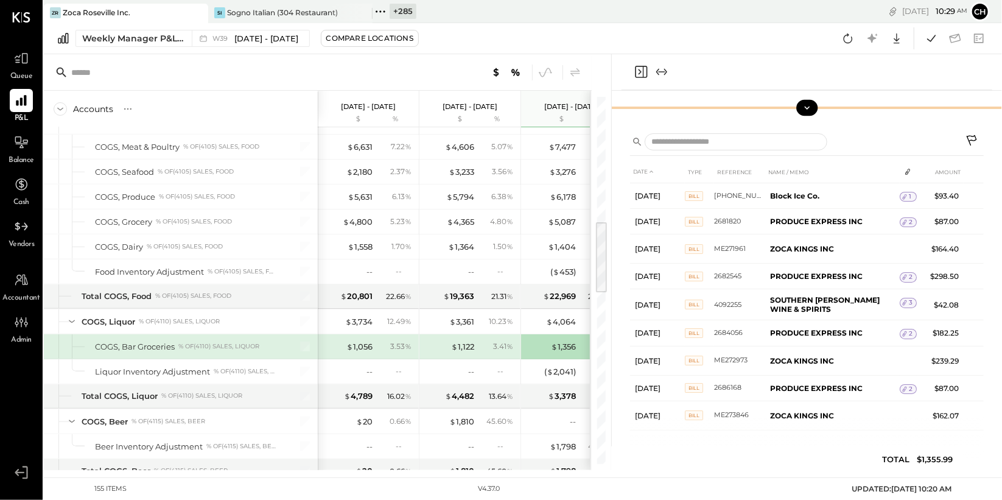
click at [640, 71] on icon "Close panel" at bounding box center [641, 72] width 15 height 15
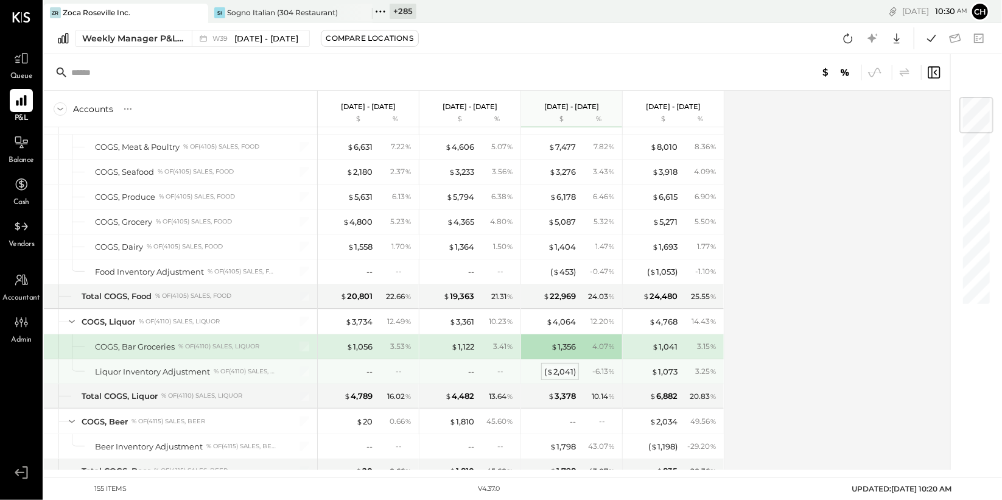
click at [565, 368] on div "( $ 2,041 )" at bounding box center [560, 372] width 32 height 12
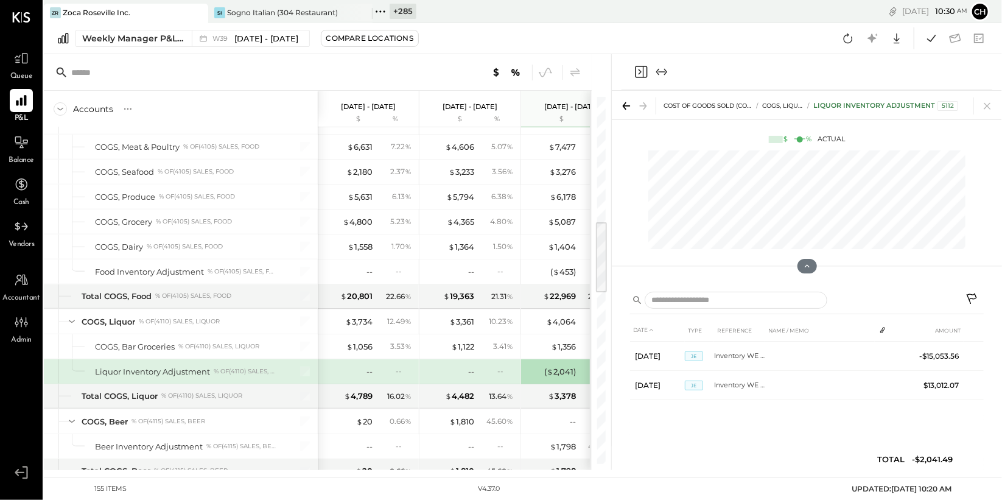
click at [640, 72] on icon "Close panel" at bounding box center [641, 72] width 15 height 15
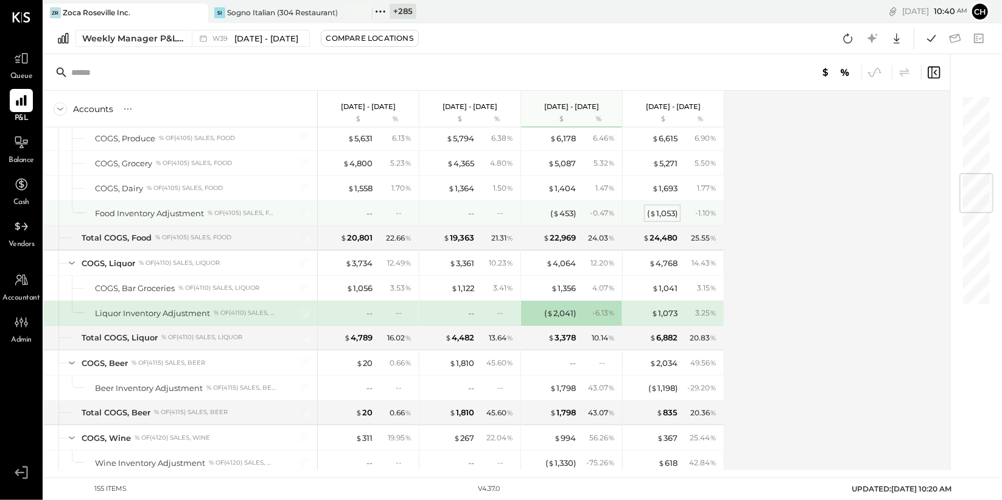
scroll to position [323, 0]
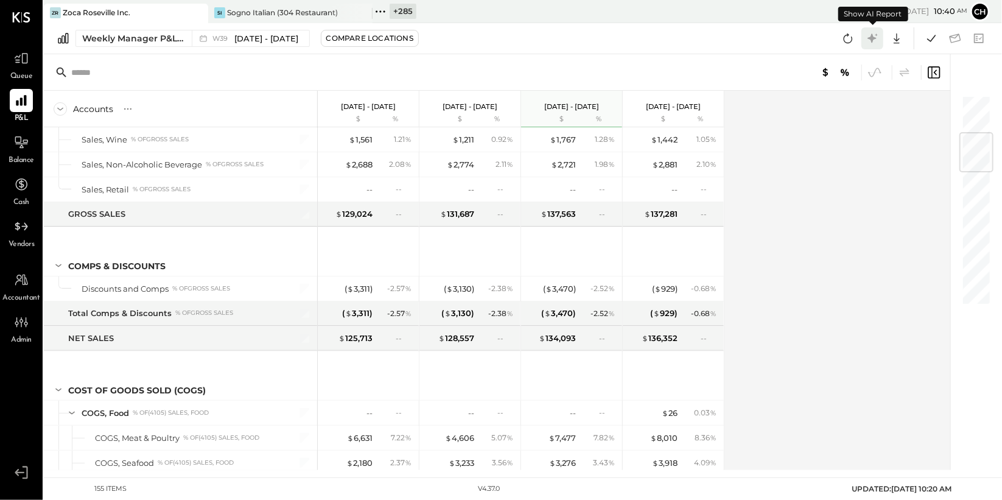
click at [872, 38] on icon at bounding box center [871, 37] width 9 height 9
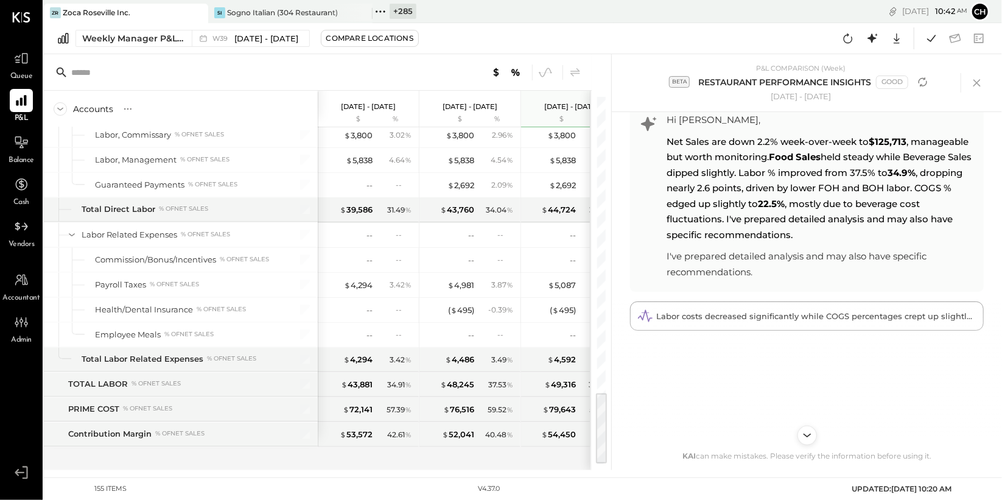
scroll to position [31, 0]
click at [797, 313] on span "Labor costs decreased significantly while COGS percentages crept up slightly de…" at bounding box center [854, 315] width 396 height 10
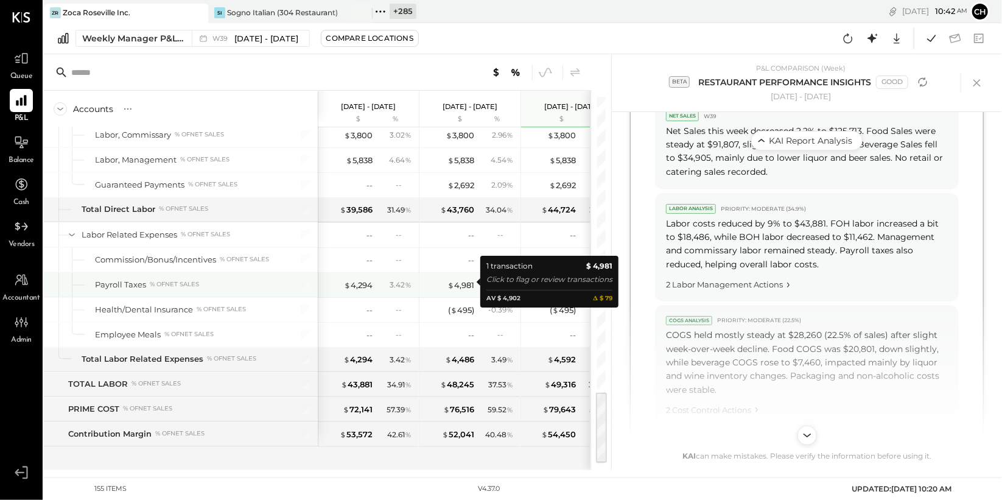
scroll to position [1386, 0]
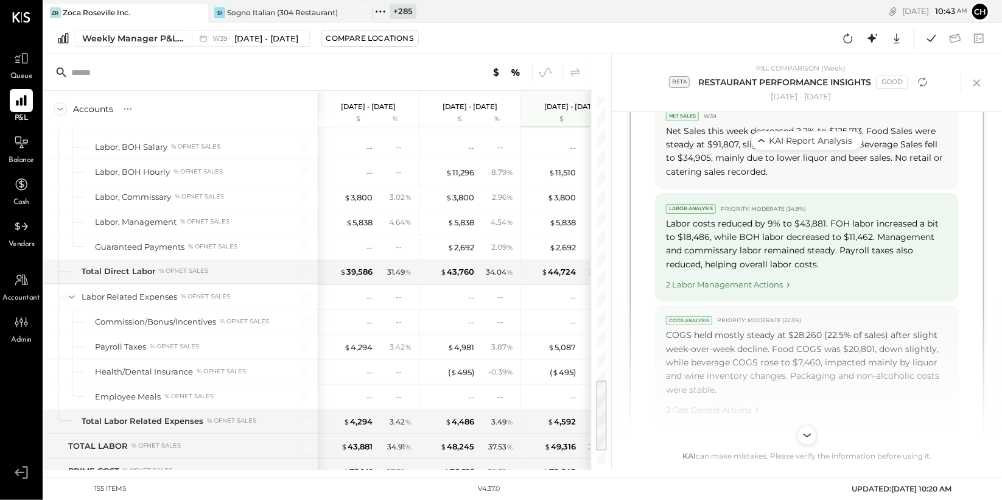
click at [715, 285] on div "2 Labor Management Actions" at bounding box center [807, 282] width 282 height 16
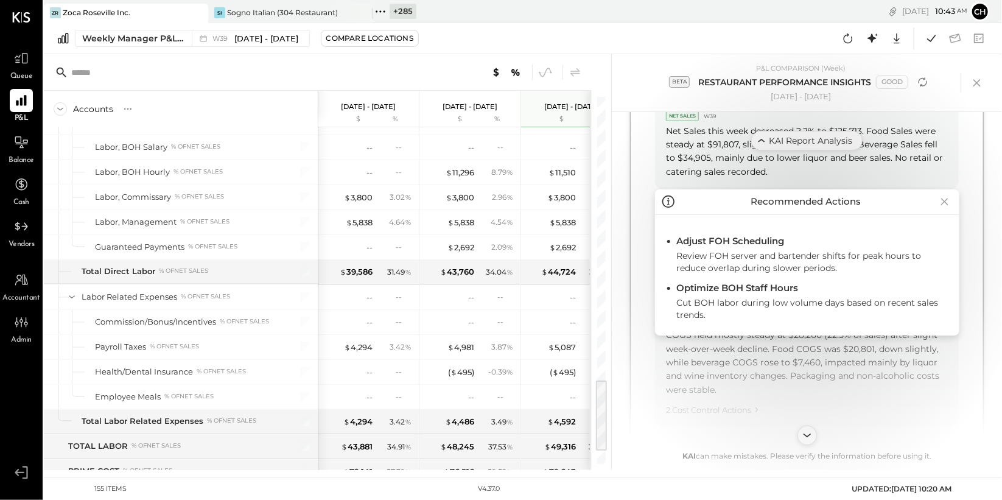
click at [943, 202] on icon at bounding box center [943, 201] width 7 height 7
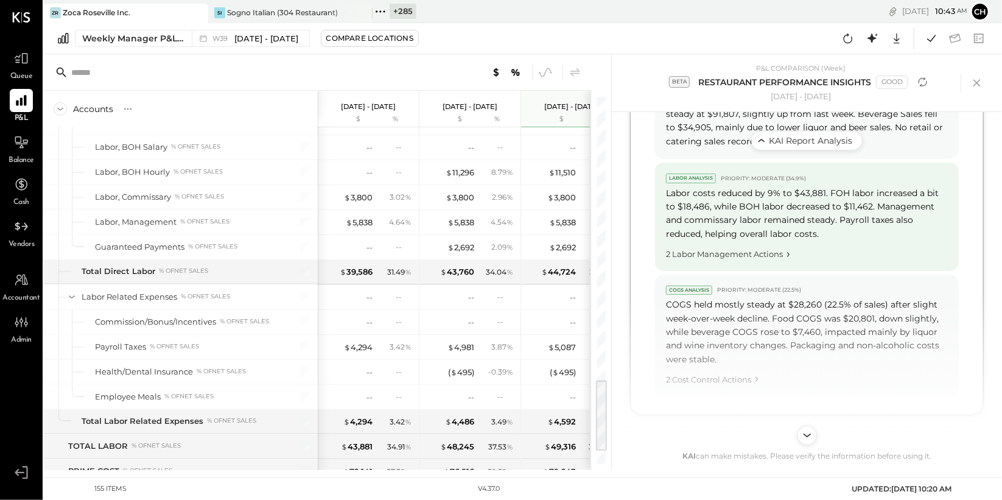
scroll to position [938, 0]
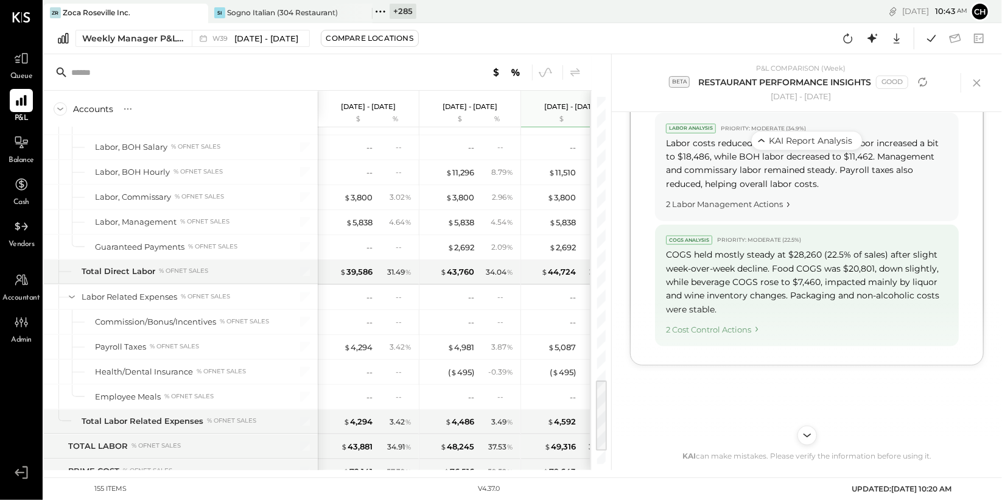
click at [724, 324] on div "2 Cost Control Actions" at bounding box center [807, 327] width 282 height 16
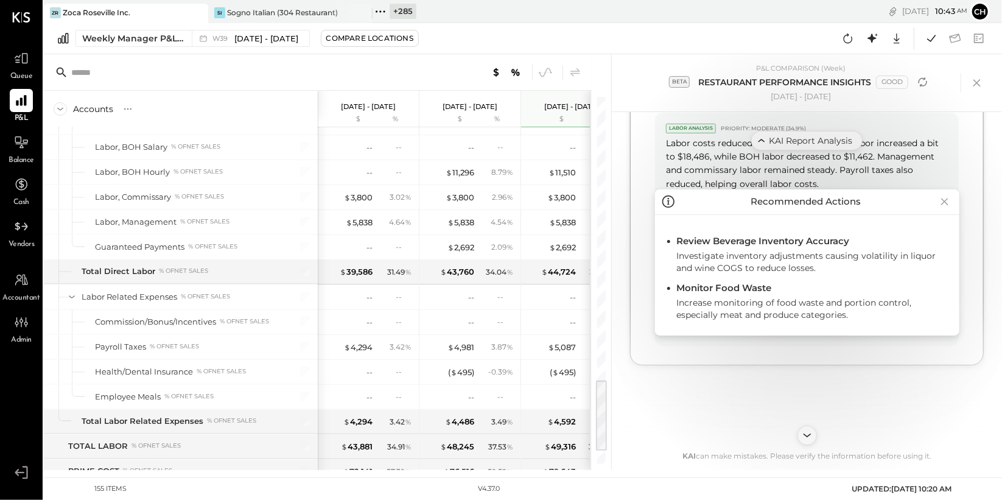
click at [944, 198] on icon at bounding box center [944, 201] width 17 height 19
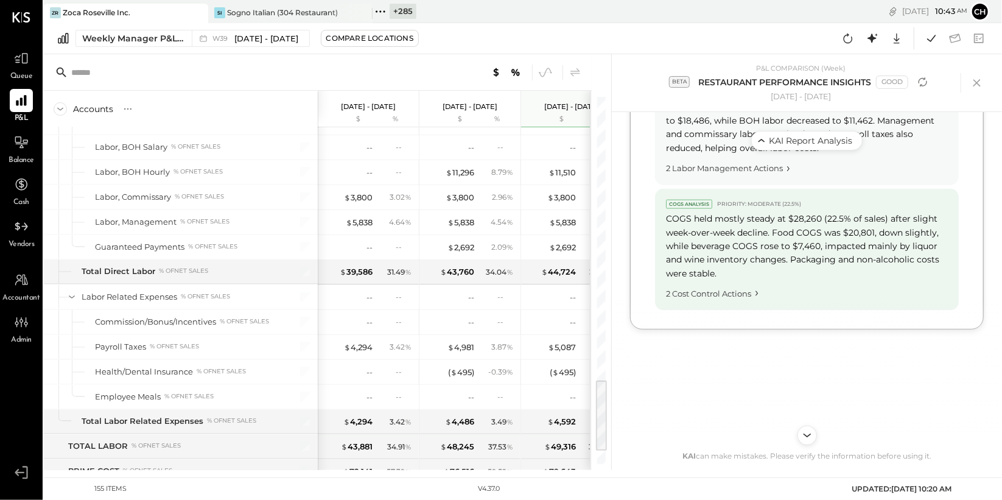
scroll to position [986, 0]
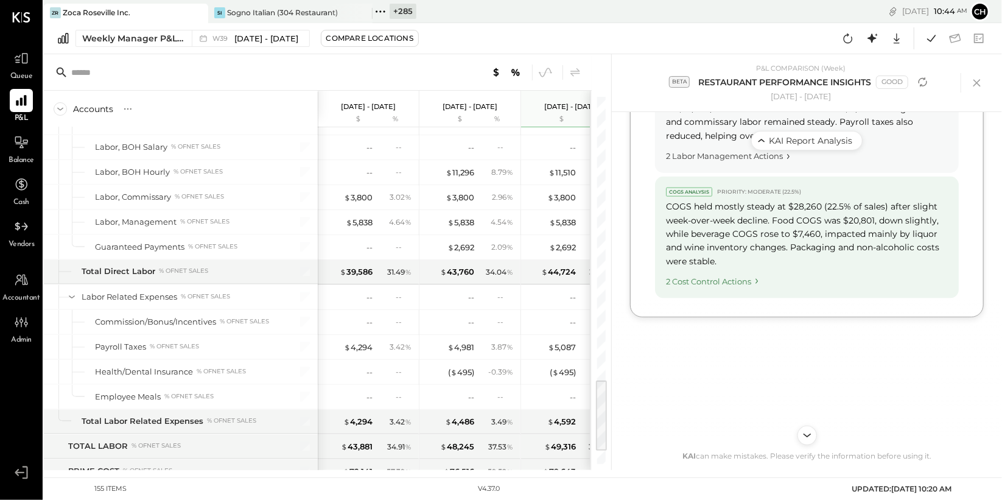
click at [729, 279] on div "2 Cost Control Actions" at bounding box center [807, 279] width 282 height 16
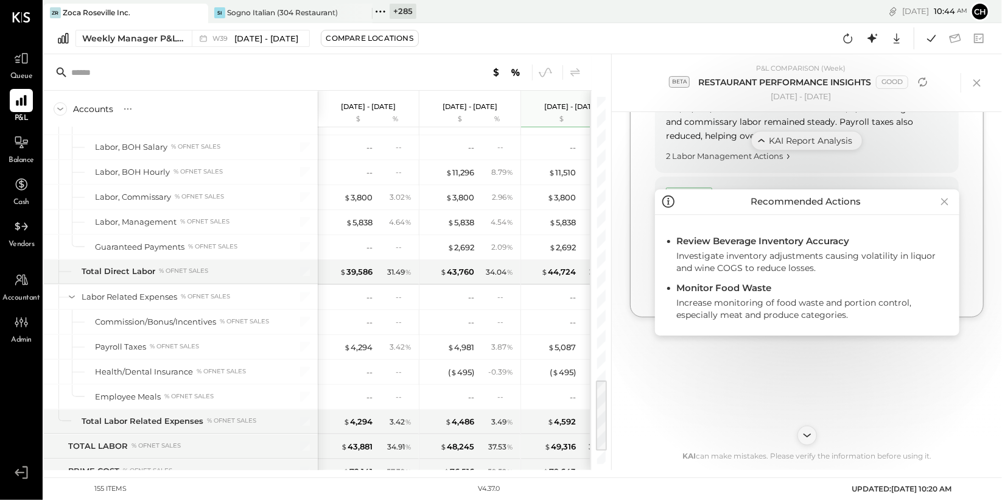
click at [950, 200] on icon at bounding box center [944, 201] width 17 height 19
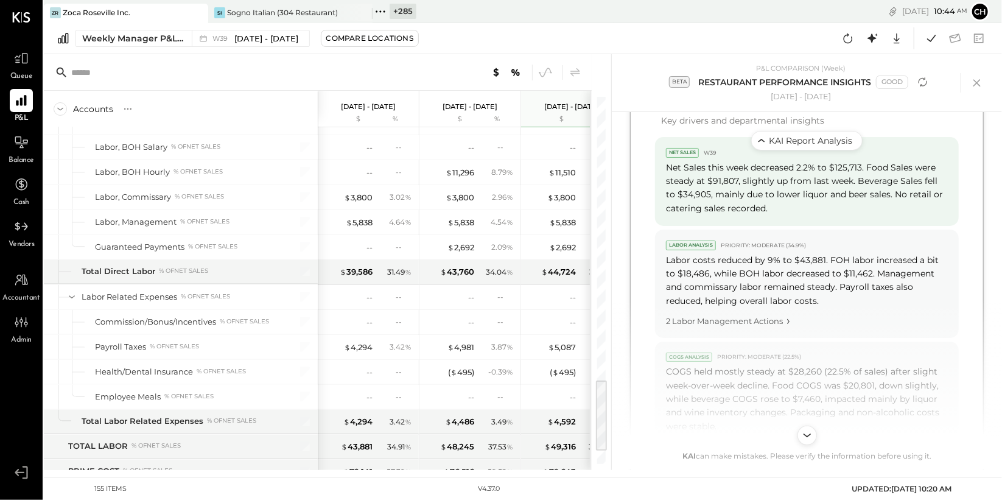
scroll to position [775, 0]
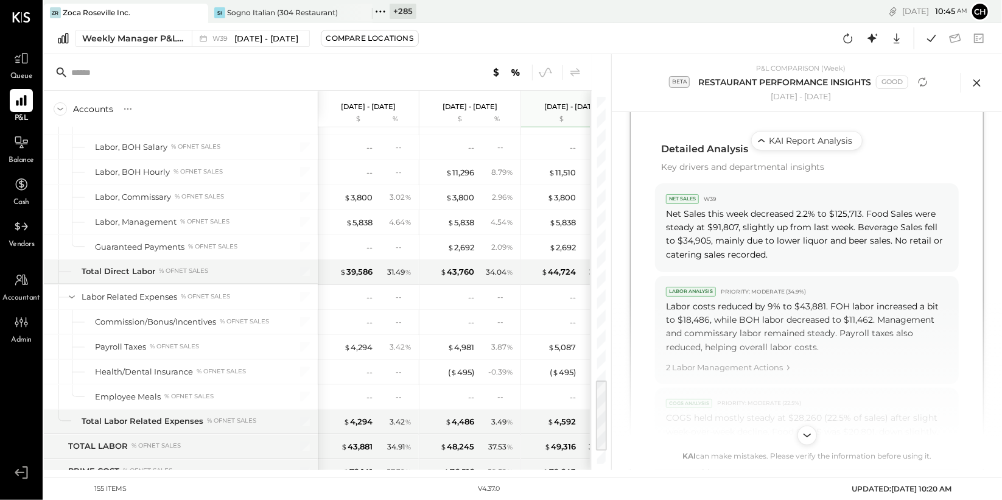
click at [981, 80] on icon at bounding box center [977, 83] width 18 height 18
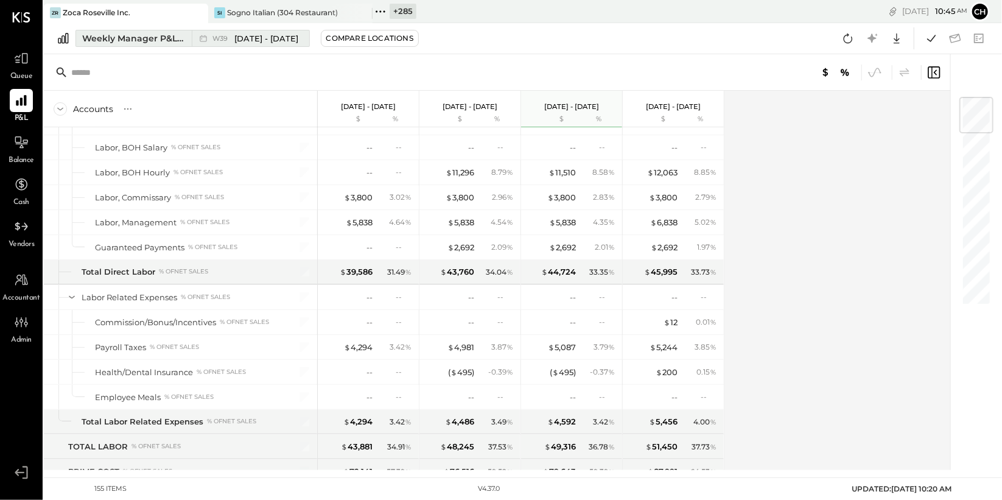
click at [270, 38] on span "[DATE] - [DATE]" at bounding box center [266, 39] width 64 height 12
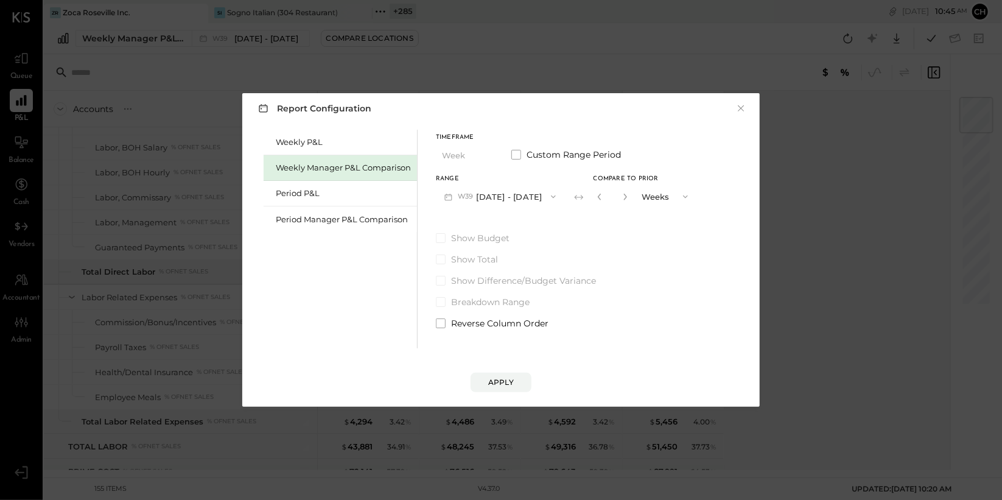
click at [498, 197] on button "W39 [DATE] - [DATE]" at bounding box center [500, 196] width 128 height 23
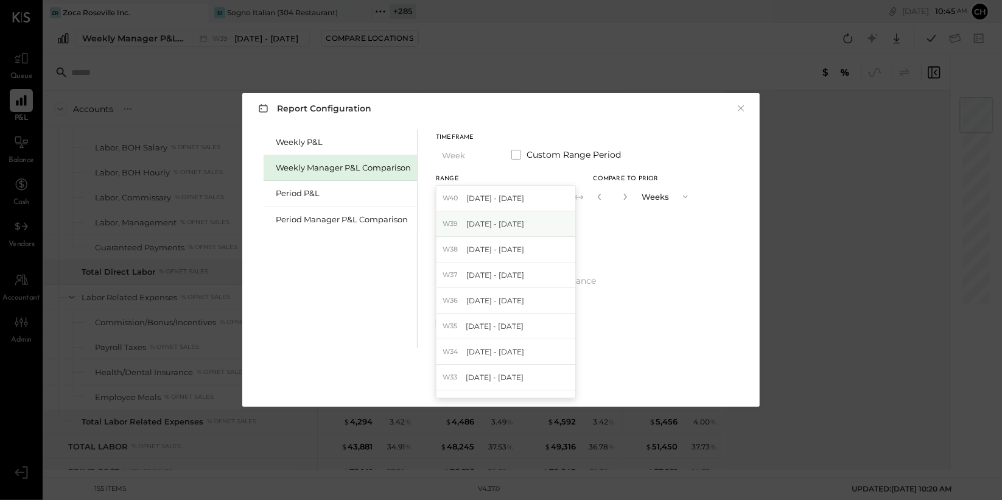
click at [509, 221] on span "[DATE] - [DATE]" at bounding box center [495, 223] width 58 height 10
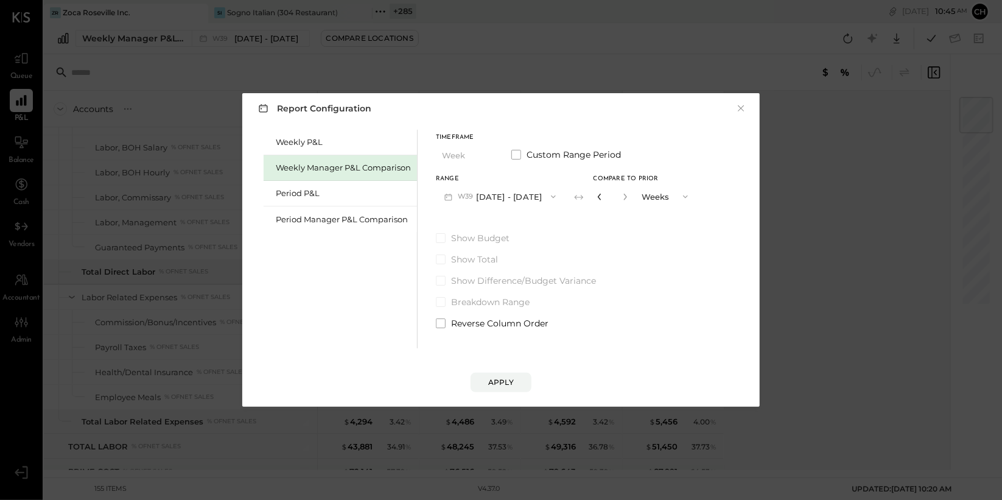
click at [601, 197] on icon "button" at bounding box center [599, 197] width 3 height 7
type input "*"
click at [509, 374] on button "Apply" at bounding box center [500, 381] width 61 height 19
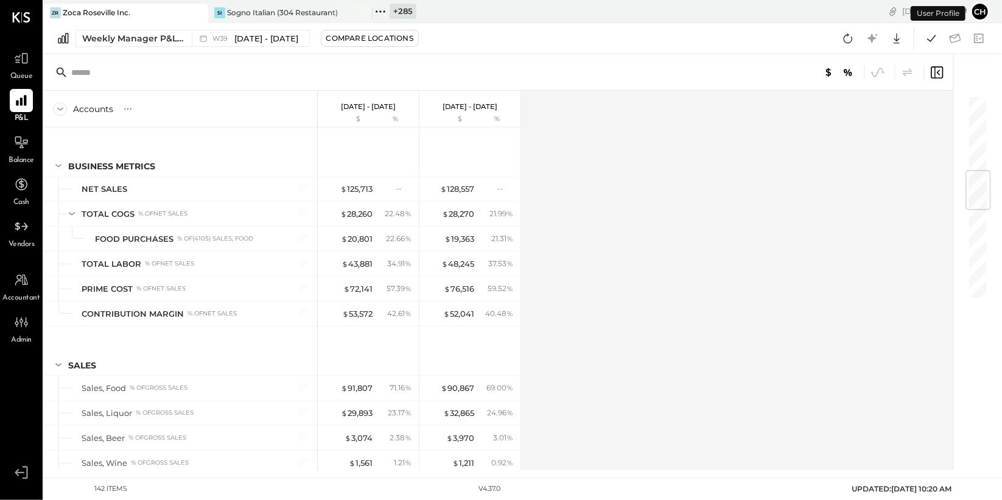
scroll to position [648, 0]
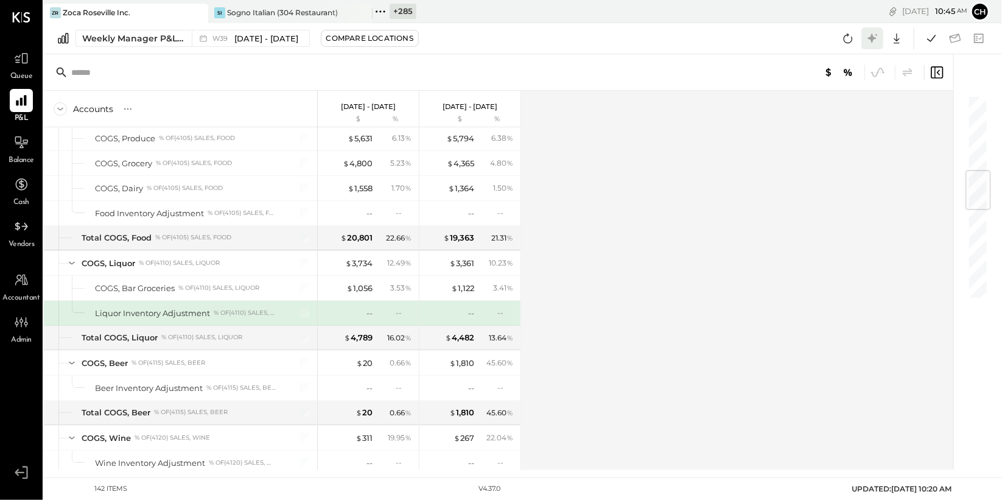
click at [879, 40] on icon at bounding box center [872, 38] width 16 height 16
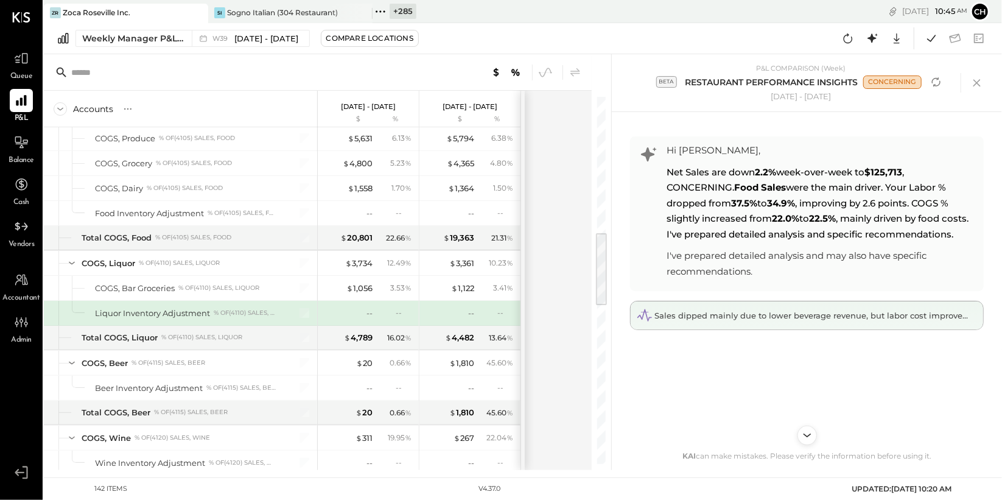
click at [761, 320] on div "Sales dipped mainly due to lower beverage revenue, but labor cost improvements …" at bounding box center [814, 316] width 321 height 12
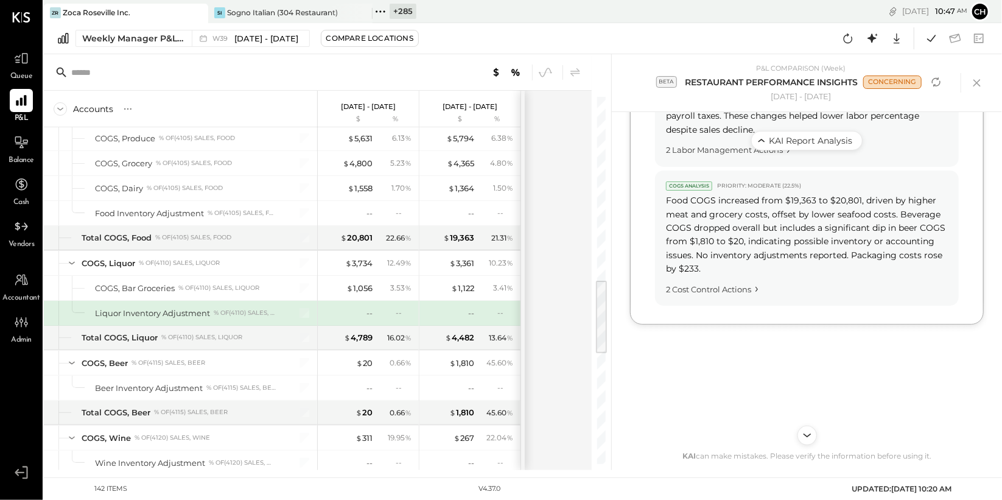
scroll to position [1402, 0]
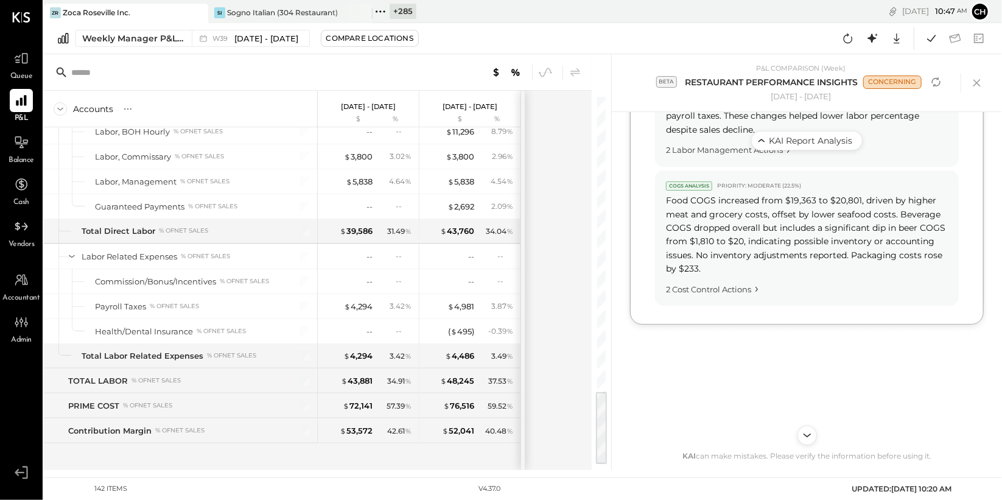
click at [976, 85] on icon at bounding box center [977, 83] width 18 height 18
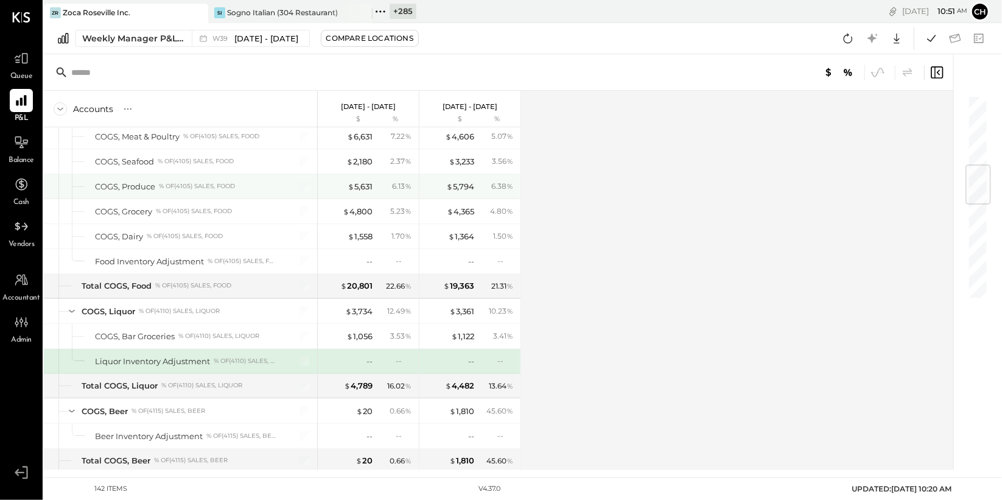
scroll to position [399, 0]
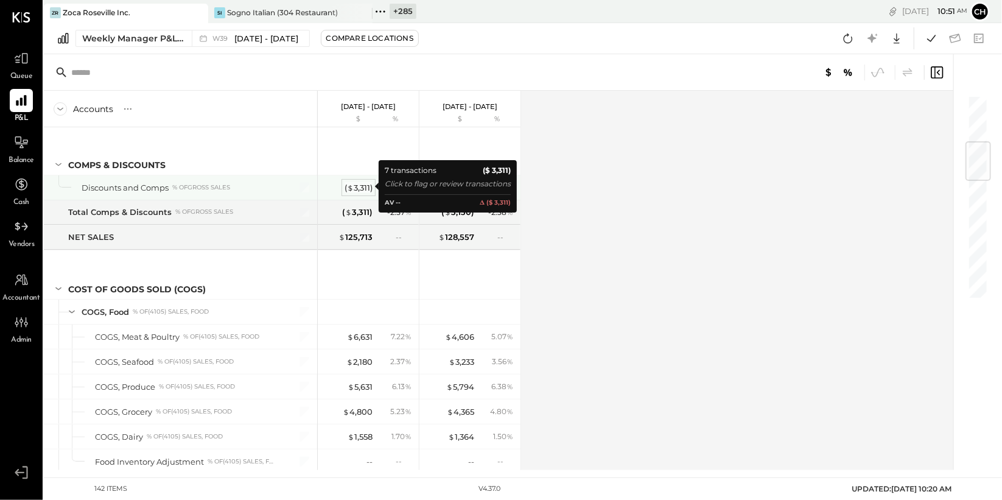
click at [367, 189] on div "( $ 3,311 )" at bounding box center [358, 188] width 28 height 12
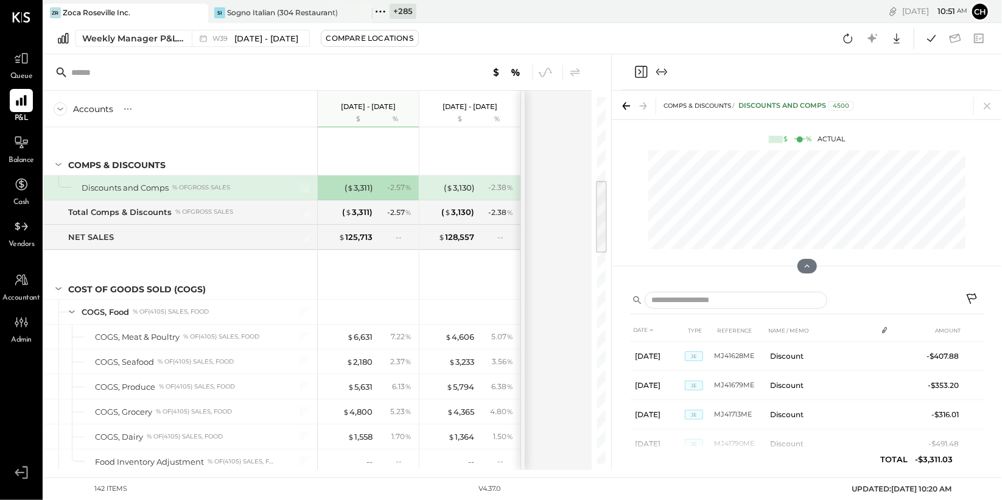
click at [642, 72] on icon "Close panel" at bounding box center [641, 72] width 15 height 15
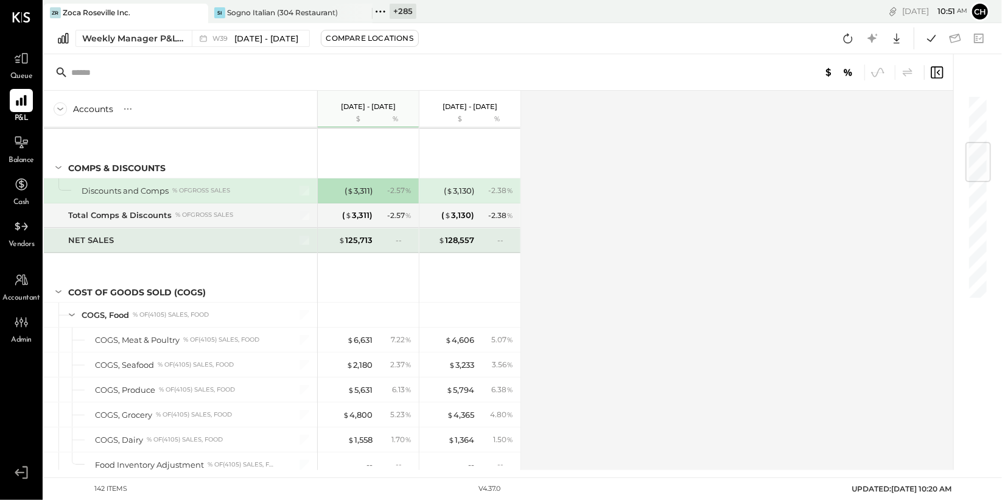
scroll to position [371, 0]
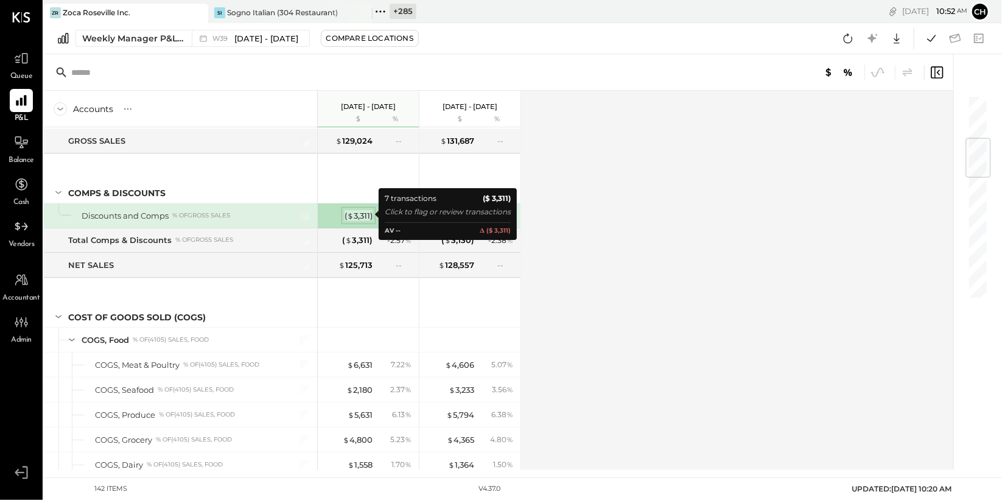
click at [363, 213] on div "( $ 3,311 )" at bounding box center [358, 216] width 28 height 12
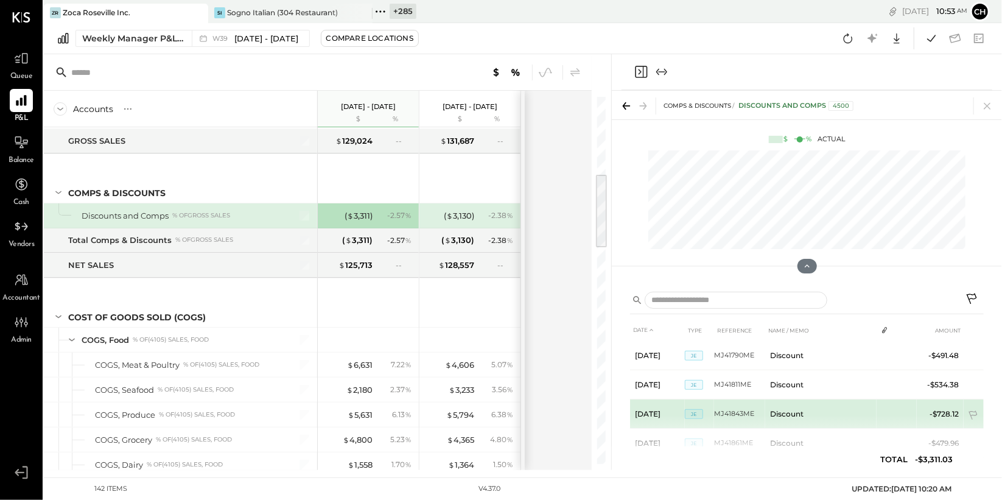
scroll to position [117, 0]
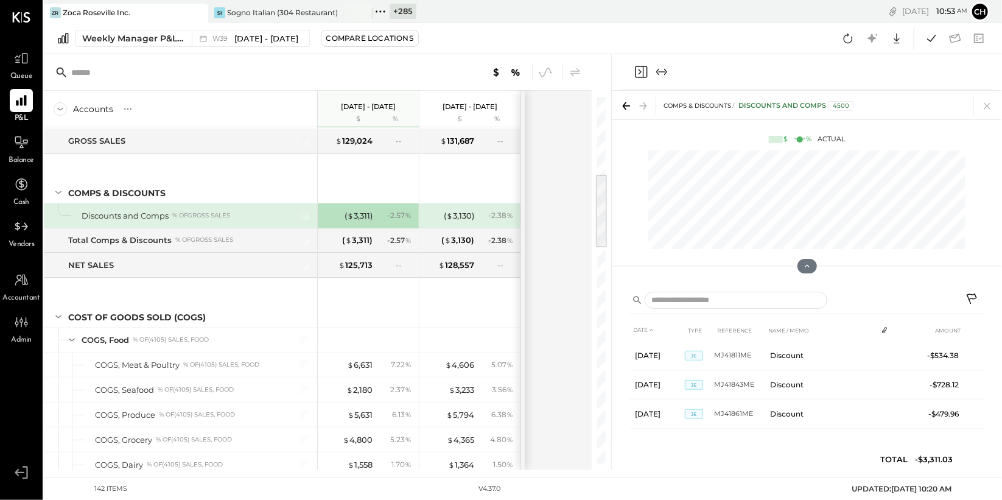
click at [640, 69] on icon "Close panel" at bounding box center [641, 72] width 15 height 15
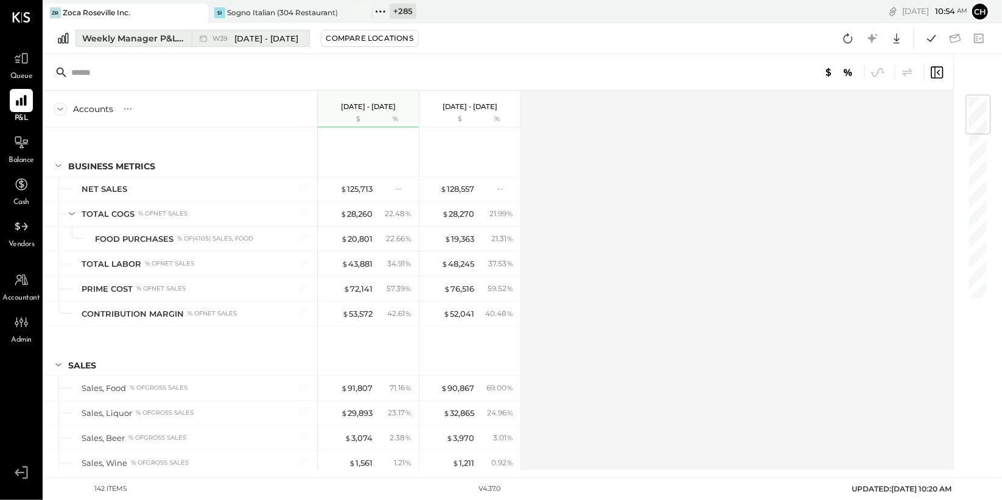
click at [181, 38] on div "Weekly Manager P&L Comparison" at bounding box center [133, 38] width 102 height 12
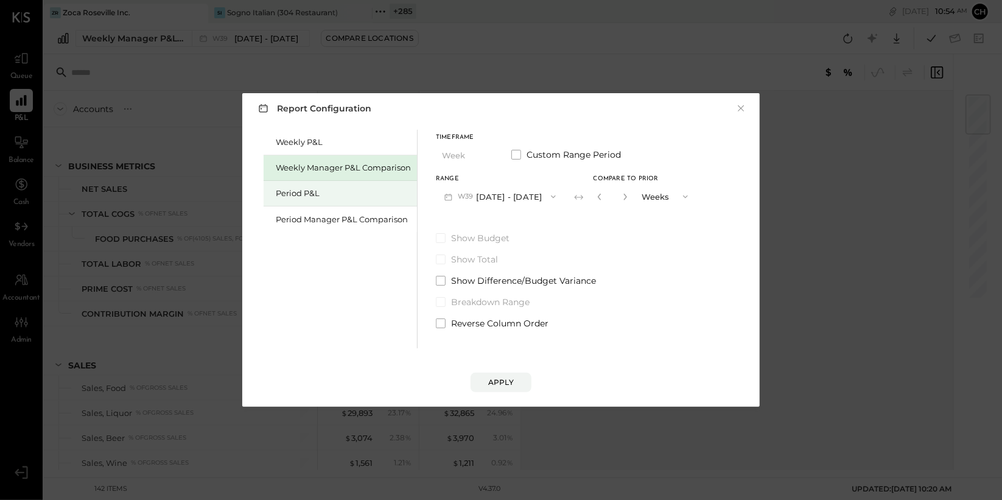
click at [303, 192] on div "Period P&L" at bounding box center [343, 193] width 135 height 12
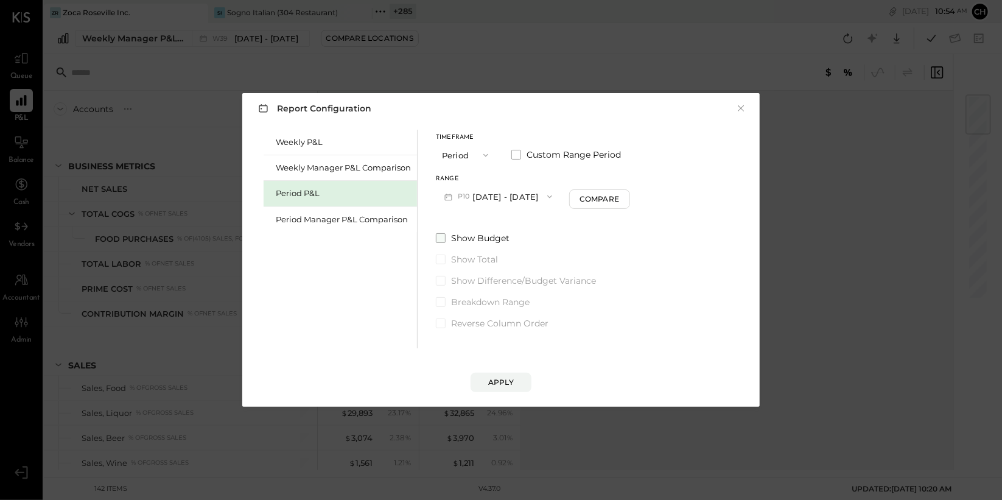
click at [476, 242] on span "Show Budget" at bounding box center [480, 238] width 58 height 12
click at [506, 197] on button "P10 [DATE] - [DATE]" at bounding box center [498, 196] width 125 height 23
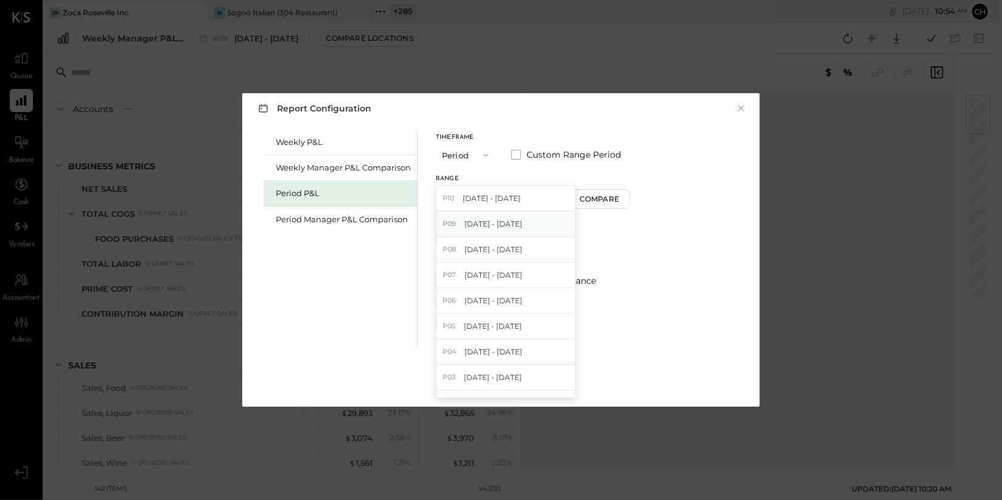
click at [506, 223] on span "[DATE] - [DATE]" at bounding box center [493, 223] width 58 height 10
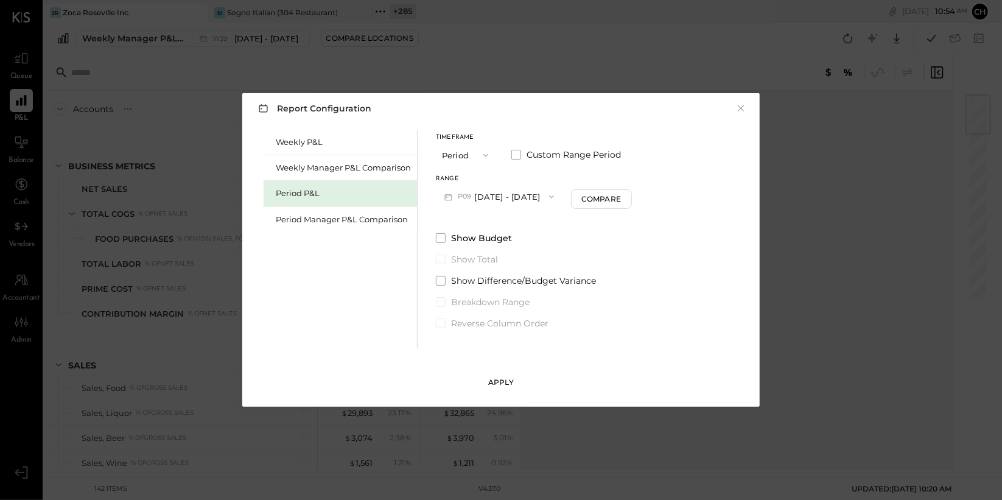
click at [501, 390] on button "Apply" at bounding box center [500, 381] width 61 height 19
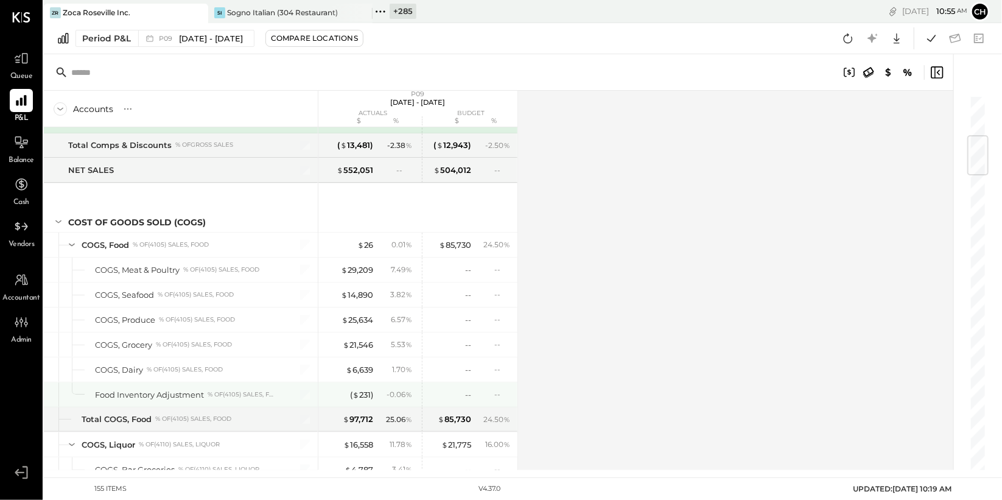
scroll to position [342, 0]
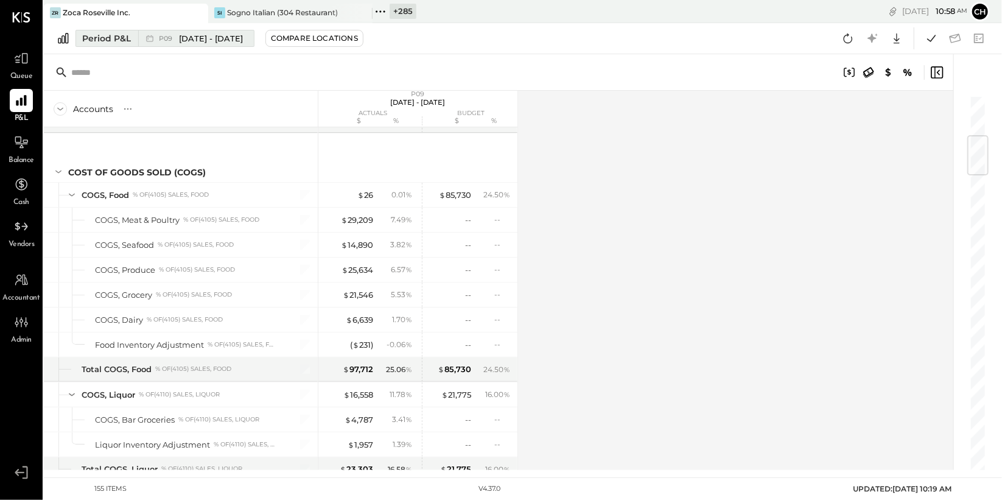
click at [156, 36] on div "P09 [DATE] - [DATE]" at bounding box center [193, 38] width 110 height 16
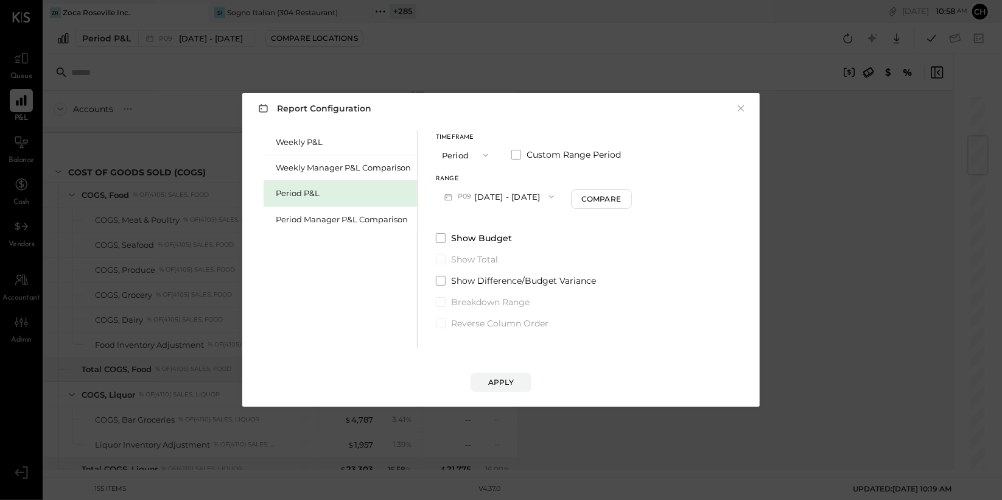
click at [544, 200] on button "P09 [DATE] - [DATE]" at bounding box center [499, 196] width 127 height 23
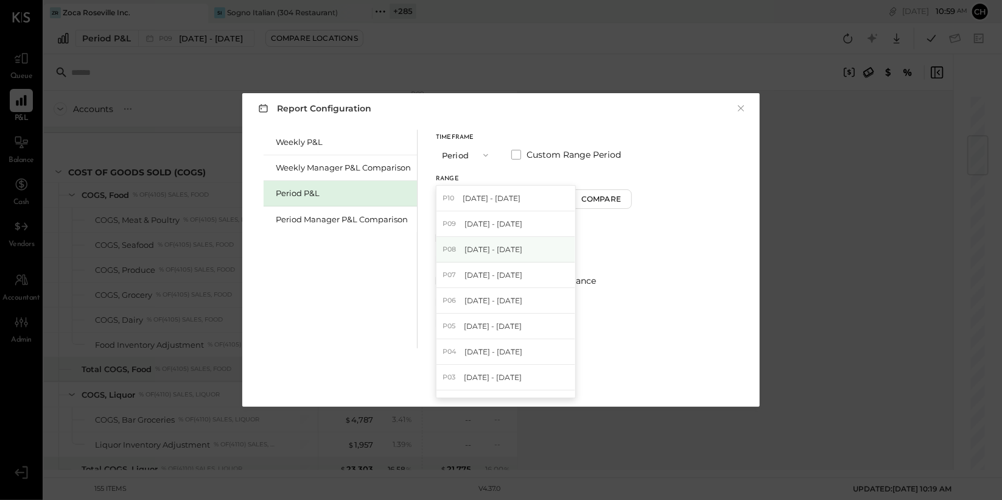
scroll to position [0, 0]
click at [466, 155] on button "Period" at bounding box center [466, 155] width 61 height 23
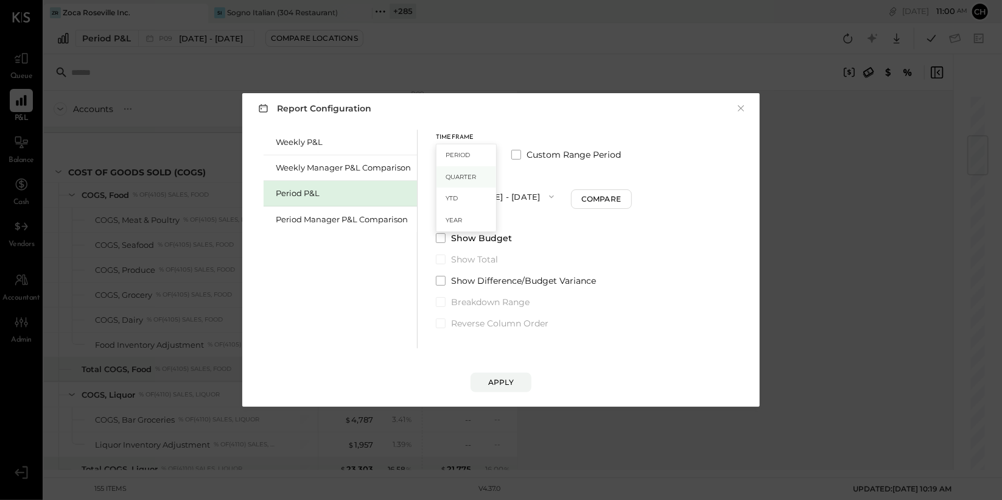
click at [470, 178] on span "Quarter" at bounding box center [461, 177] width 30 height 8
click at [498, 202] on button "Q4 [DATE] - [DATE]" at bounding box center [497, 196] width 122 height 23
click at [741, 105] on button "×" at bounding box center [740, 108] width 11 height 12
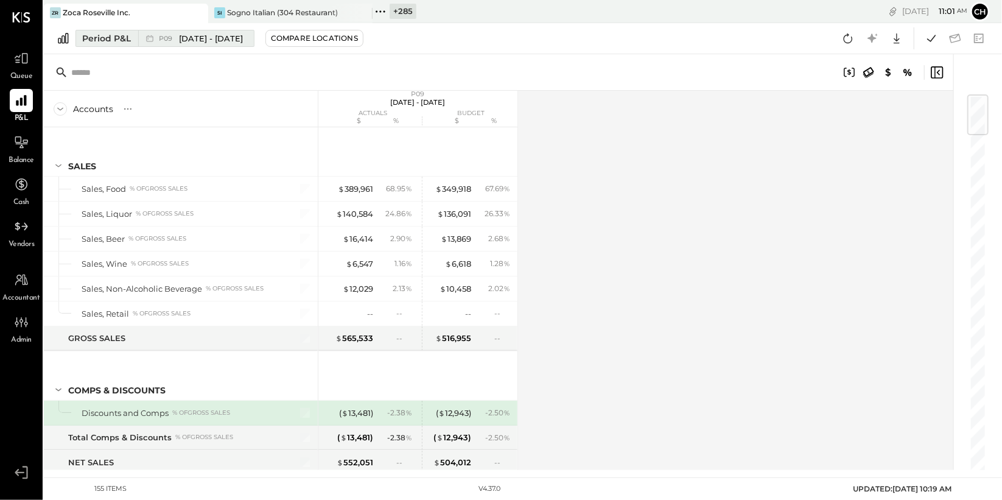
click at [123, 35] on div "Period P&L" at bounding box center [106, 38] width 49 height 12
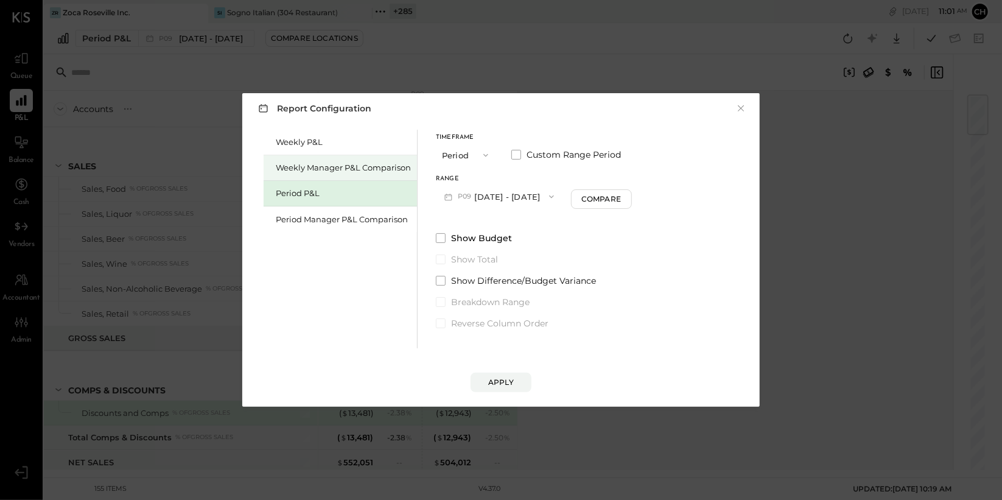
click at [304, 168] on div "Weekly Manager P&L Comparison" at bounding box center [343, 168] width 135 height 12
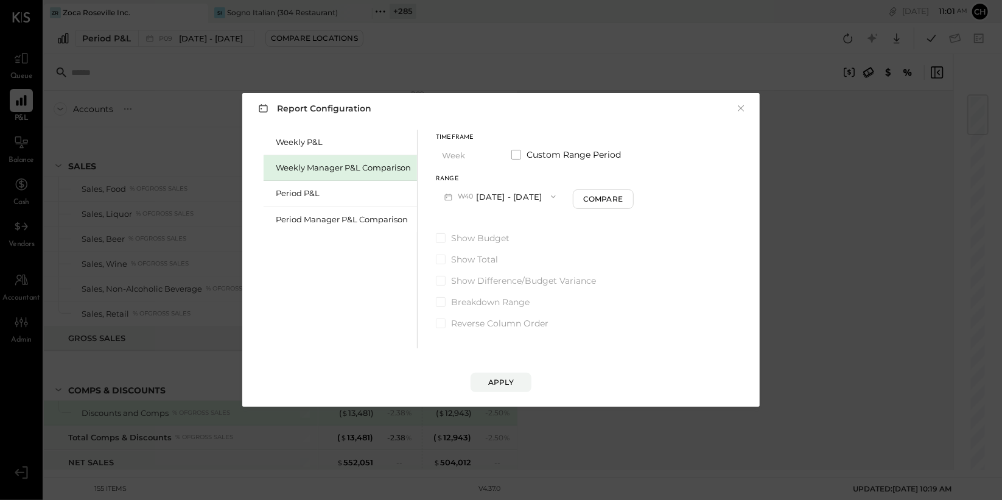
click at [522, 197] on button "W40 [DATE] - [DATE]" at bounding box center [500, 196] width 128 height 23
drag, startPoint x: 521, startPoint y: 228, endPoint x: 529, endPoint y: 228, distance: 7.9
click at [521, 228] on span "[DATE] - [DATE]" at bounding box center [495, 223] width 58 height 10
click at [579, 200] on button "Compare" at bounding box center [603, 198] width 61 height 19
click at [582, 197] on icon at bounding box center [579, 197] width 12 height 12
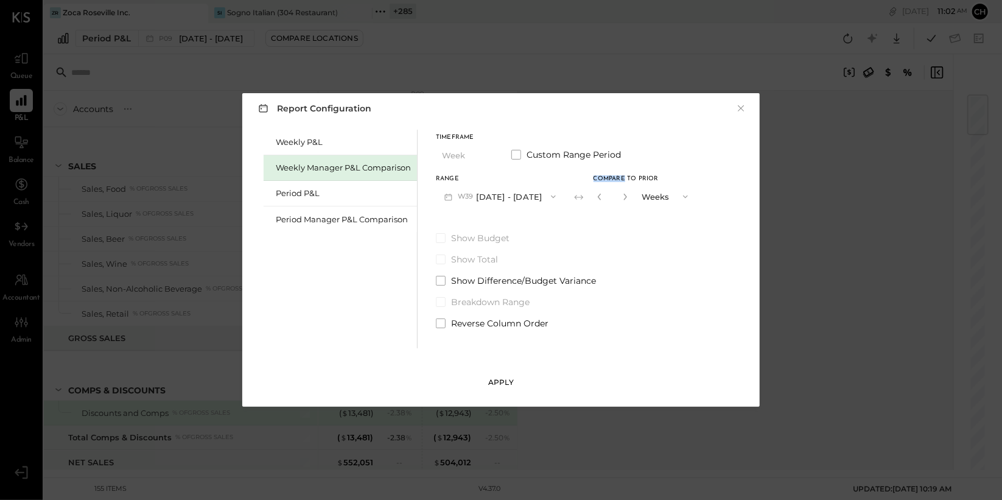
click at [514, 385] on button "Apply" at bounding box center [500, 381] width 61 height 19
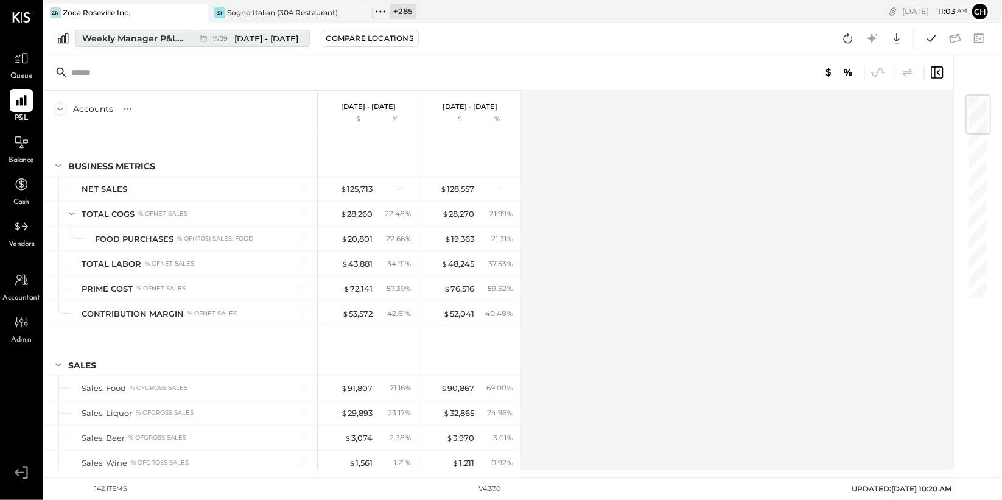
click at [242, 46] on div "W39 [DATE] - [DATE]" at bounding box center [247, 38] width 111 height 16
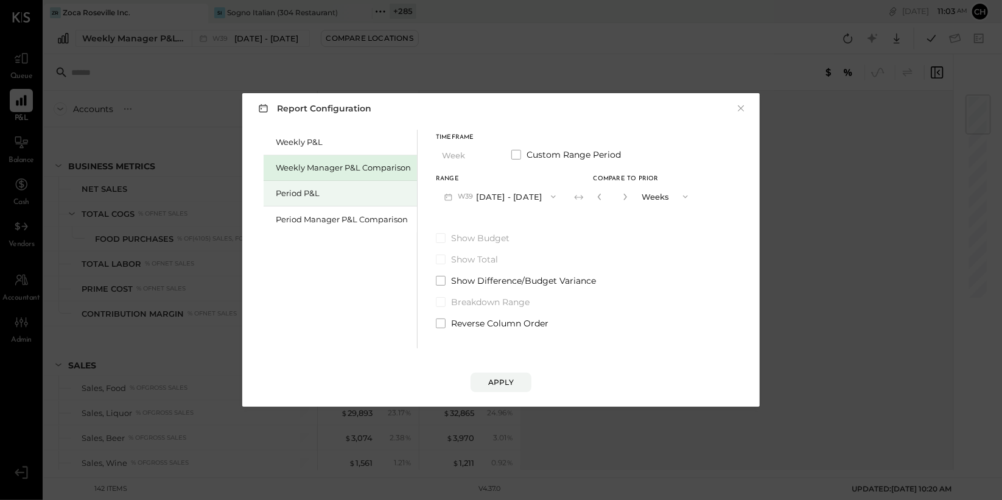
click at [339, 195] on div "Period P&L" at bounding box center [343, 193] width 135 height 12
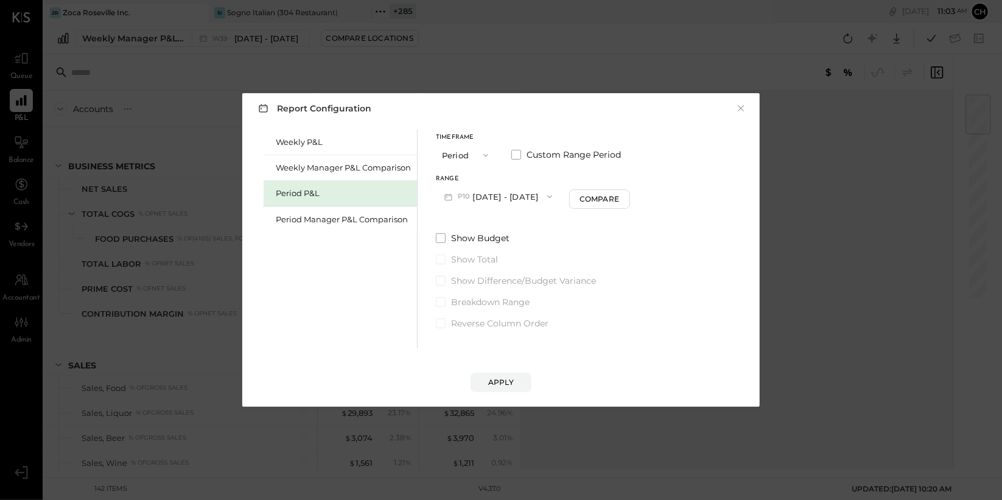
click at [510, 195] on button "P10 [DATE] - [DATE]" at bounding box center [498, 196] width 125 height 23
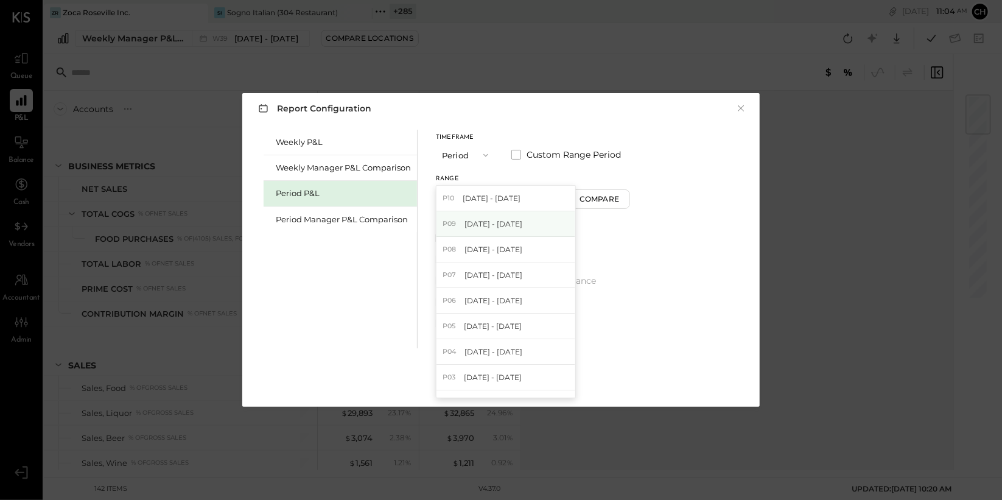
click at [500, 220] on span "[DATE] - [DATE]" at bounding box center [493, 223] width 58 height 10
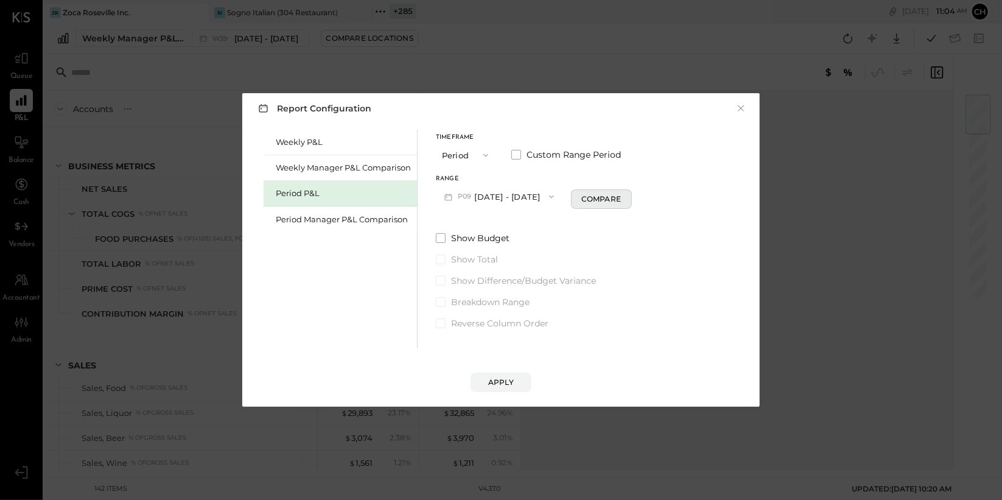
click at [593, 200] on div "Compare" at bounding box center [601, 199] width 40 height 10
click at [628, 200] on button "button" at bounding box center [623, 196] width 10 height 13
type input "*"
click at [438, 237] on span at bounding box center [441, 238] width 10 height 10
click at [512, 383] on div "Apply" at bounding box center [501, 382] width 26 height 10
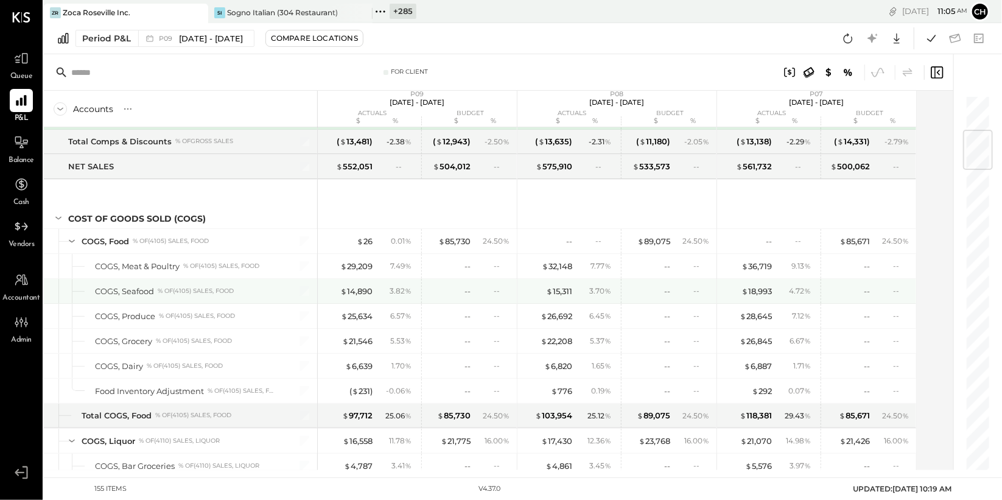
scroll to position [301, 0]
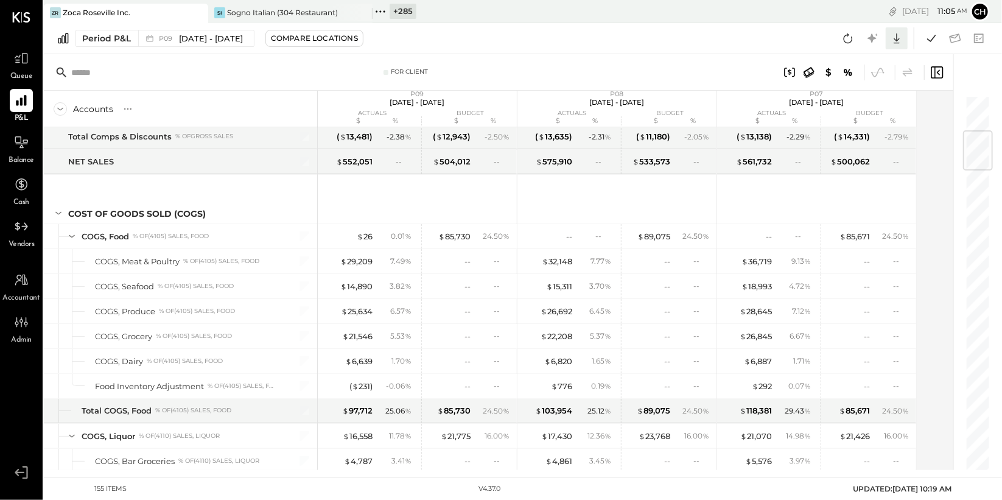
click at [904, 37] on div at bounding box center [897, 38] width 22 height 22
click at [857, 80] on div "Google Sheets" at bounding box center [858, 84] width 97 height 26
